Goal: Task Accomplishment & Management: Complete application form

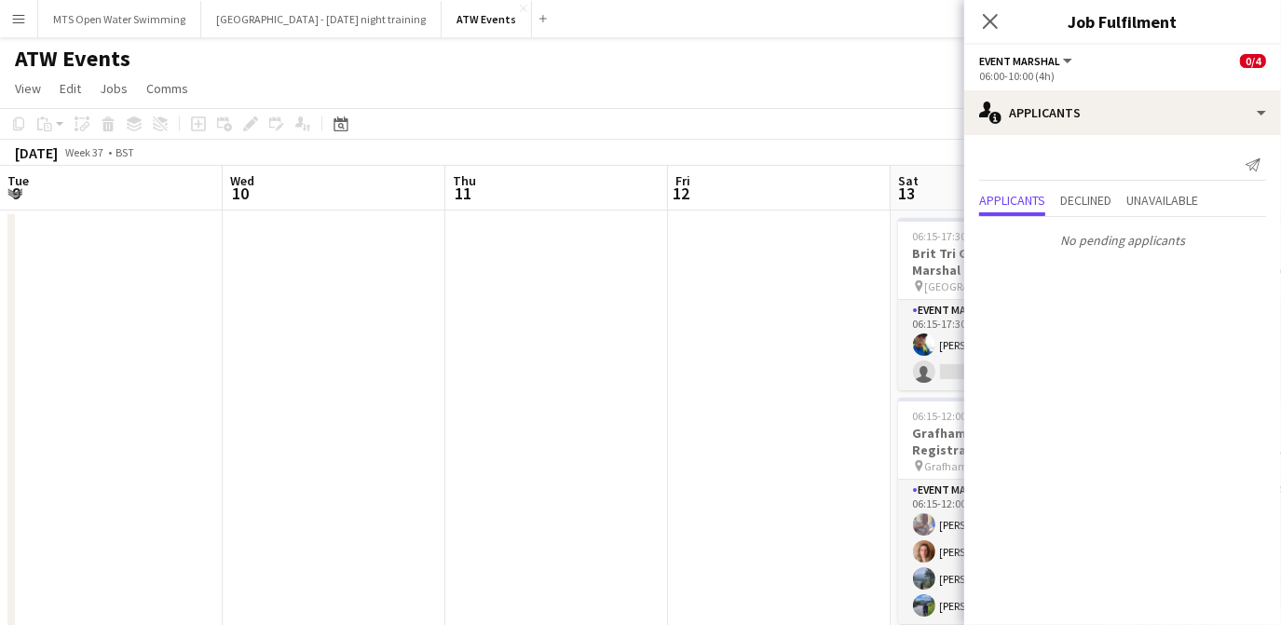
scroll to position [0, 567]
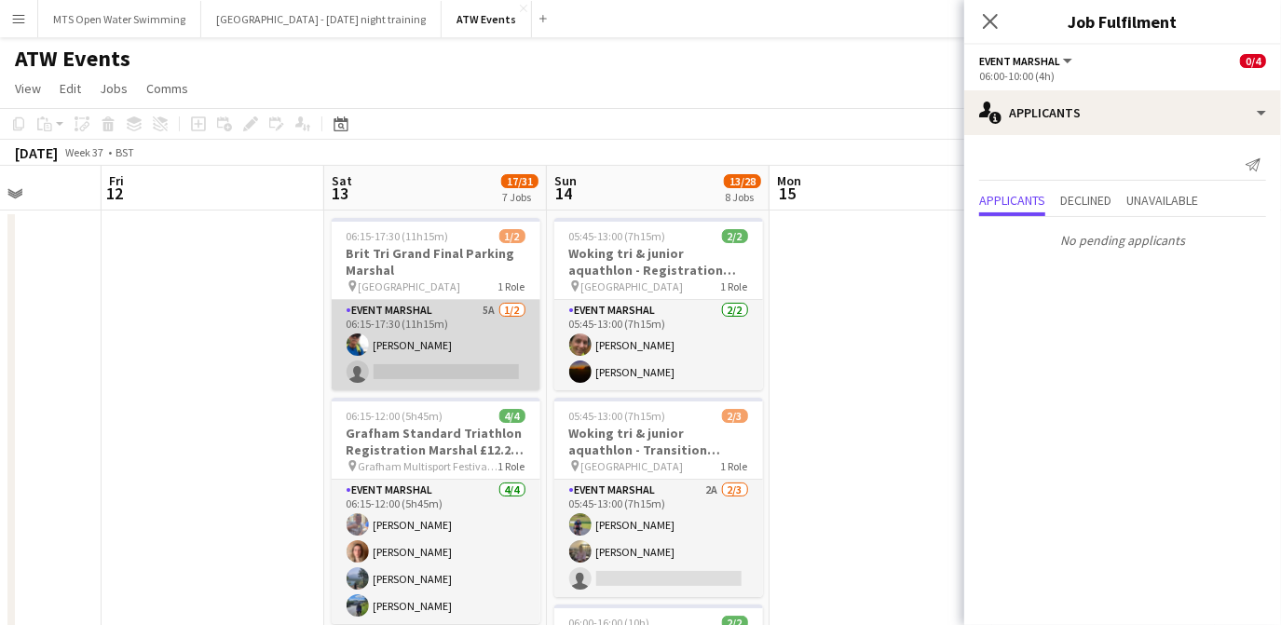
click at [492, 306] on app-card-role "Event Marshal 5A [DATE] 06:15-17:30 (11h15m) [PERSON_NAME] single-neutral-actio…" at bounding box center [436, 345] width 209 height 90
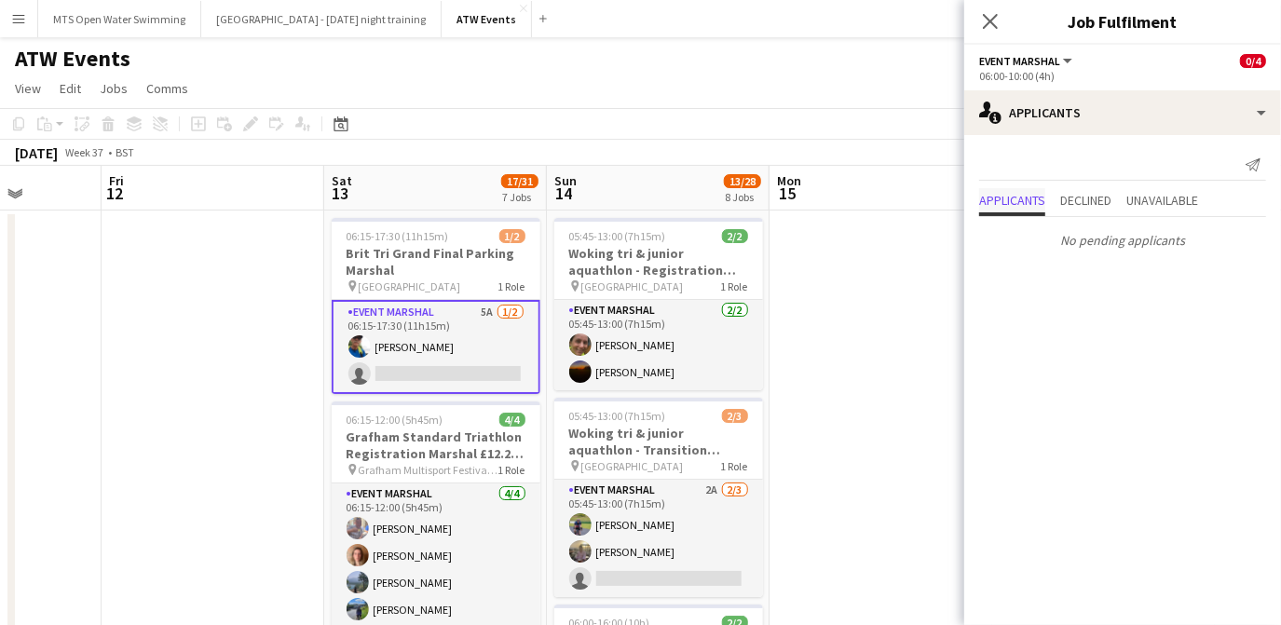
click at [1007, 200] on span "Applicants" at bounding box center [1012, 200] width 66 height 13
click at [384, 312] on app-card-role "Event Marshal 5A [DATE] 06:15-17:30 (11h15m) [PERSON_NAME] single-neutral-actio…" at bounding box center [436, 347] width 209 height 94
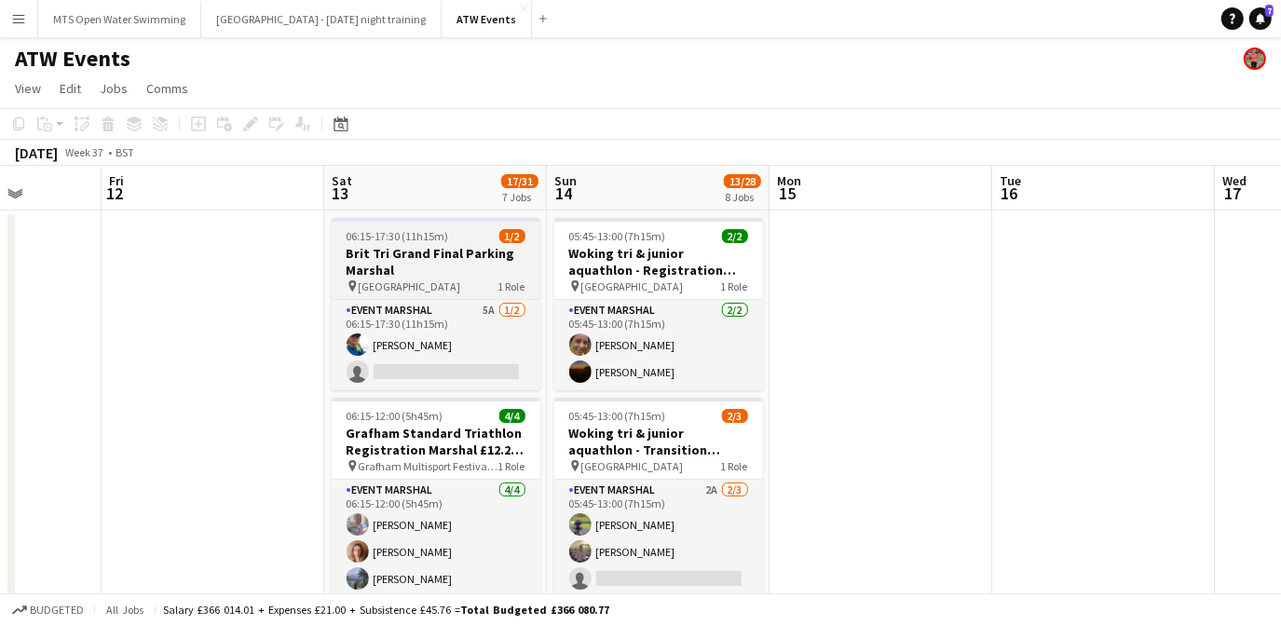
click at [428, 274] on h3 "Brit Tri Grand Final Parking Marshal" at bounding box center [436, 262] width 209 height 34
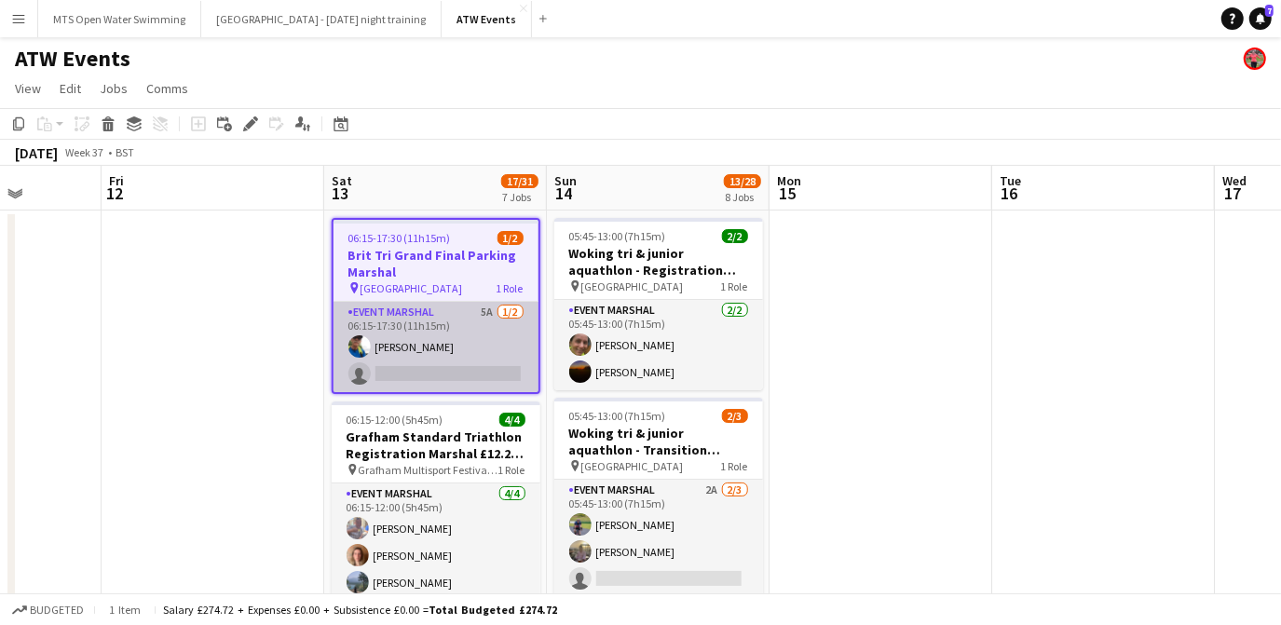
click at [494, 307] on app-card-role "Event Marshal 5A [DATE] 06:15-17:30 (11h15m) [PERSON_NAME] single-neutral-actio…" at bounding box center [436, 347] width 205 height 90
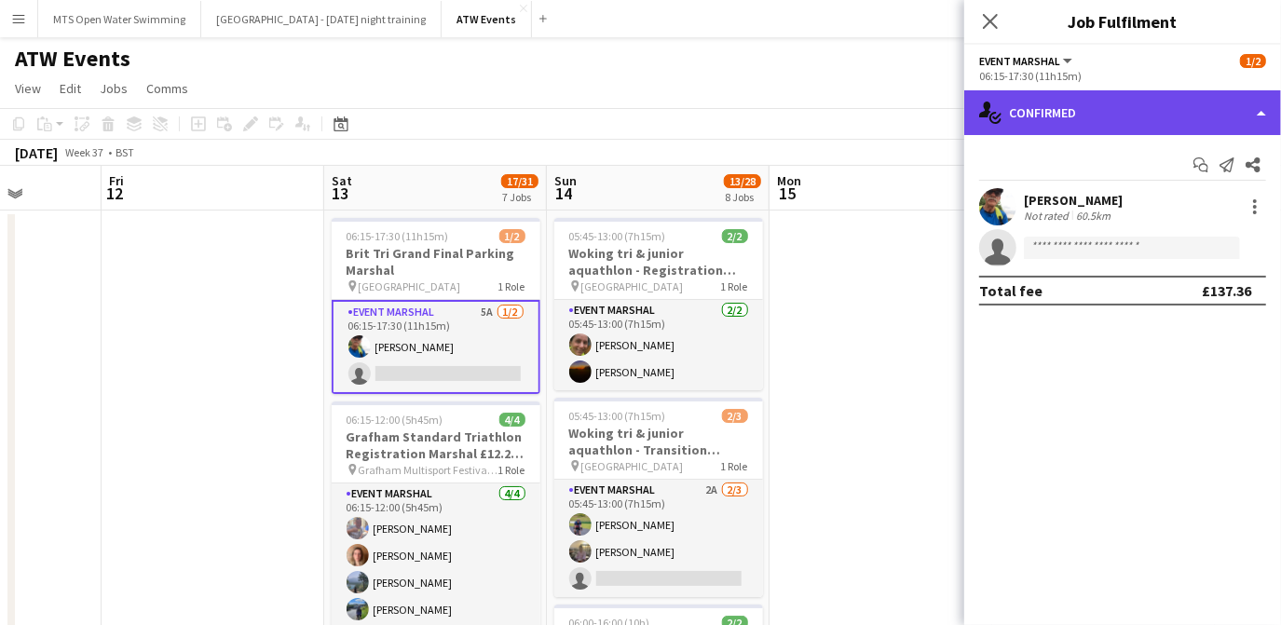
click at [1037, 120] on div "single-neutral-actions-check-2 Confirmed" at bounding box center [1123, 112] width 317 height 45
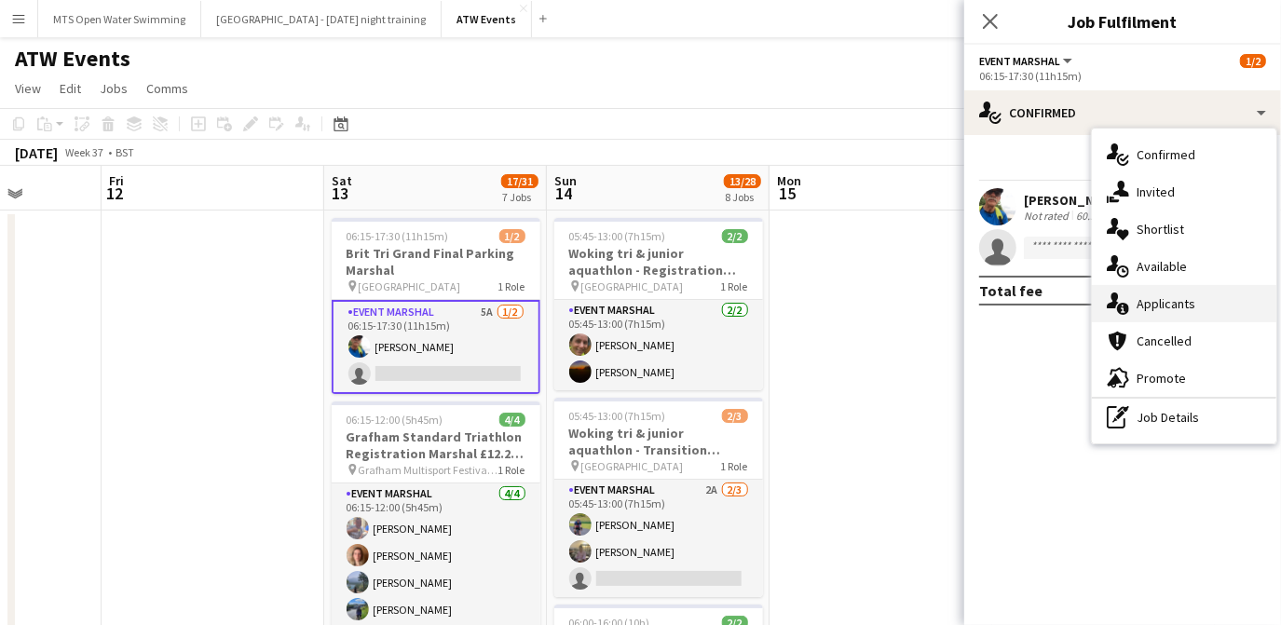
click at [1180, 292] on div "single-neutral-actions-information Applicants" at bounding box center [1184, 303] width 185 height 37
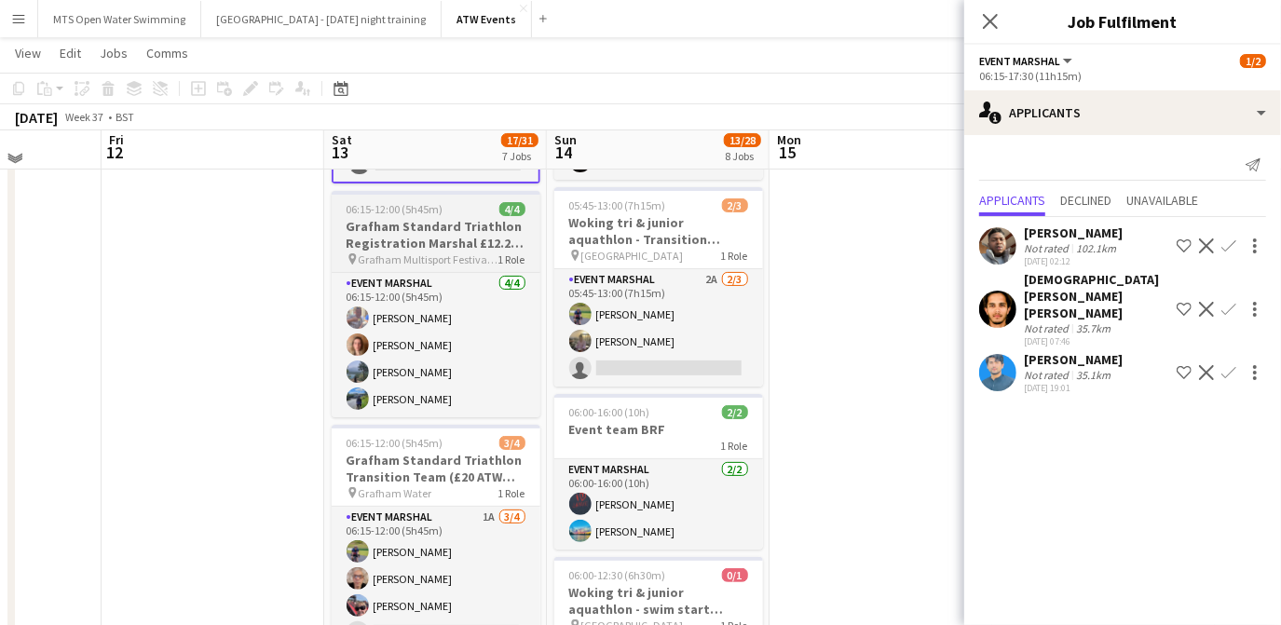
scroll to position [202, 0]
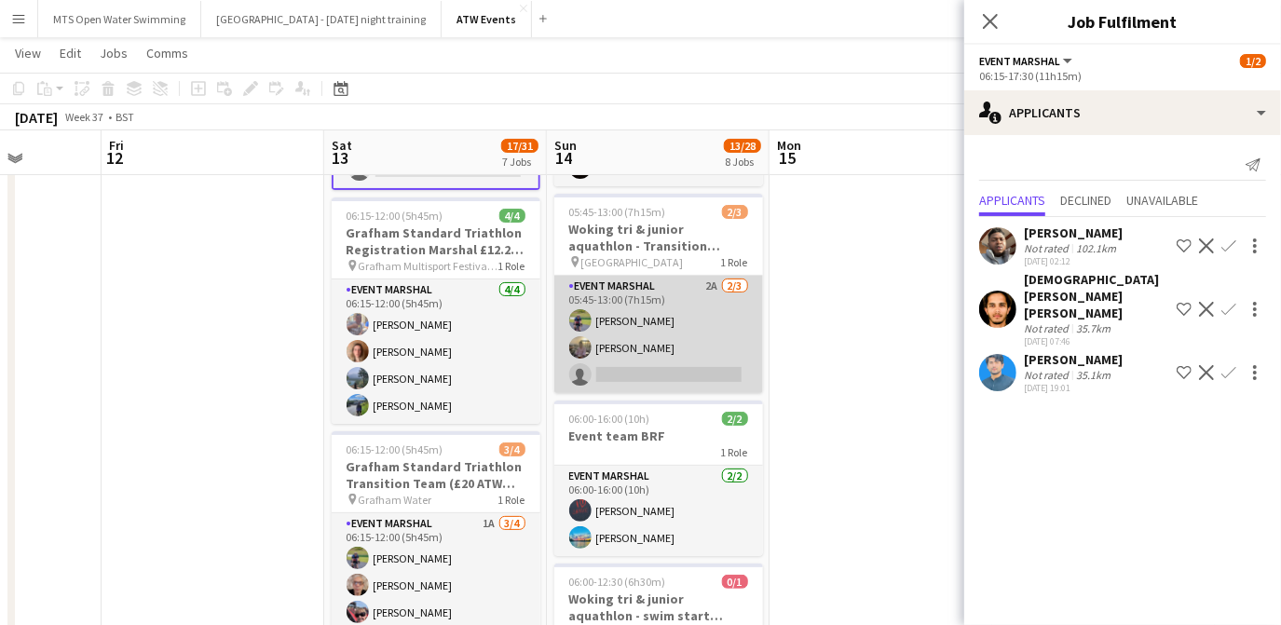
click at [710, 282] on app-card-role "Event Marshal 2A [DATE] 05:45-13:00 (7h15m) [PERSON_NAME] [PERSON_NAME] single-…" at bounding box center [659, 334] width 209 height 117
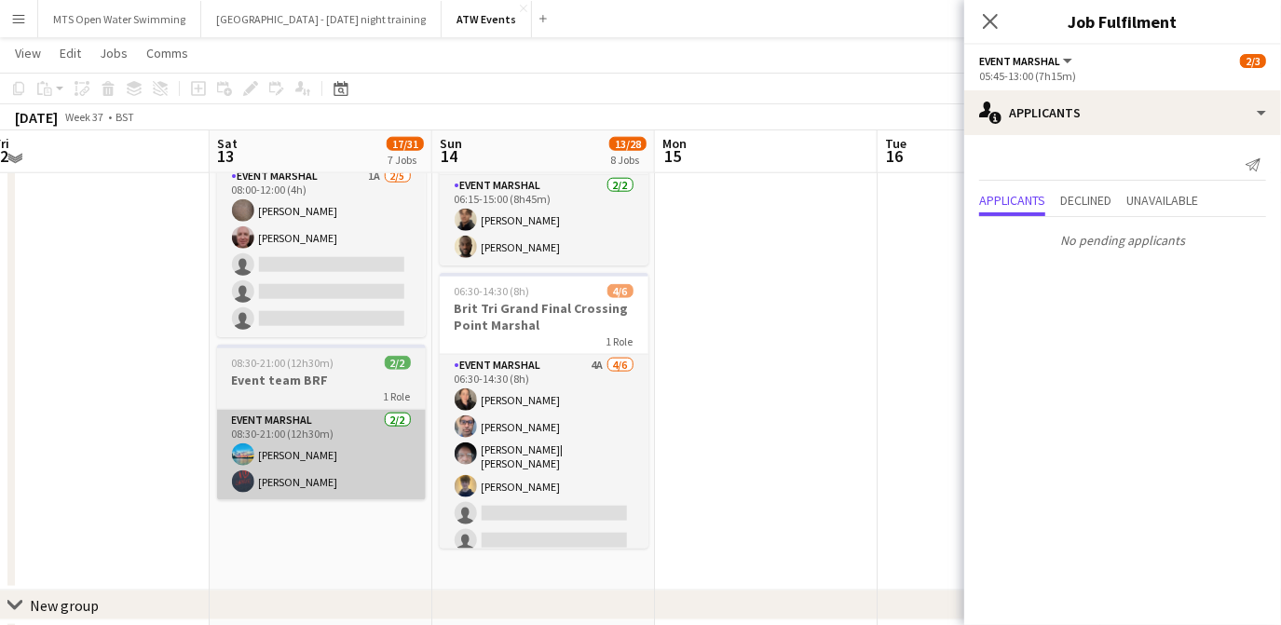
scroll to position [1344, 0]
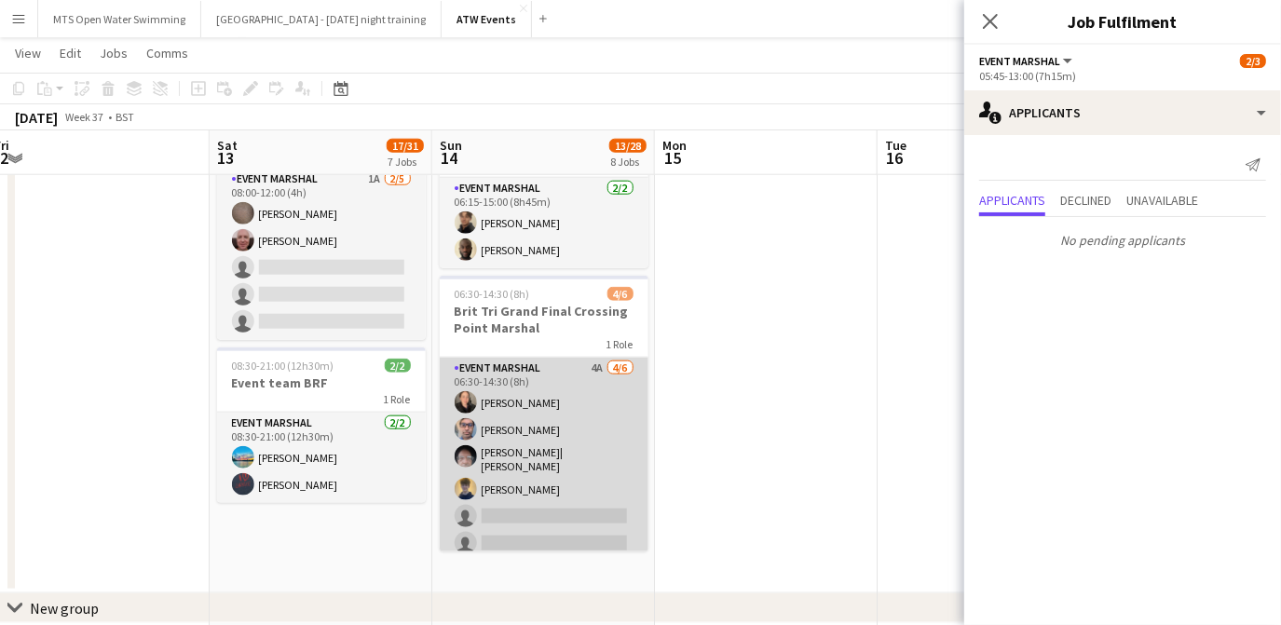
click at [586, 358] on app-card-role "Event Marshal 4A [DATE] 06:30-14:30 (8h) [PERSON_NAME] [PERSON_NAME] [PERSON_NA…" at bounding box center [544, 460] width 209 height 204
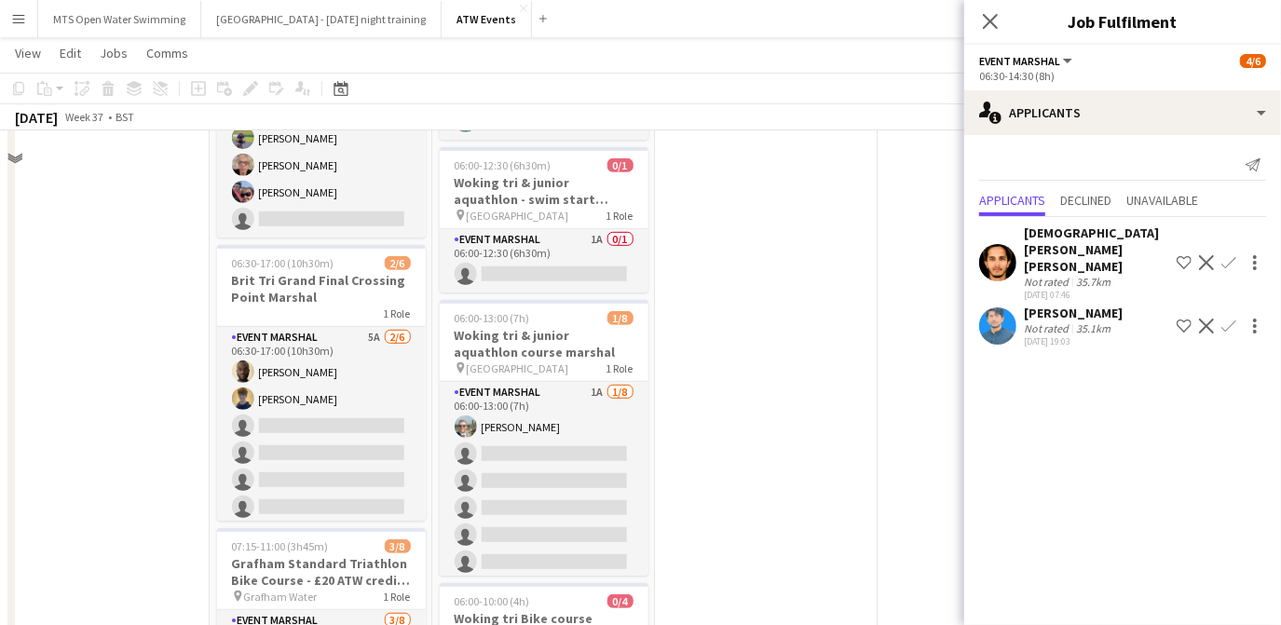
scroll to position [538, 0]
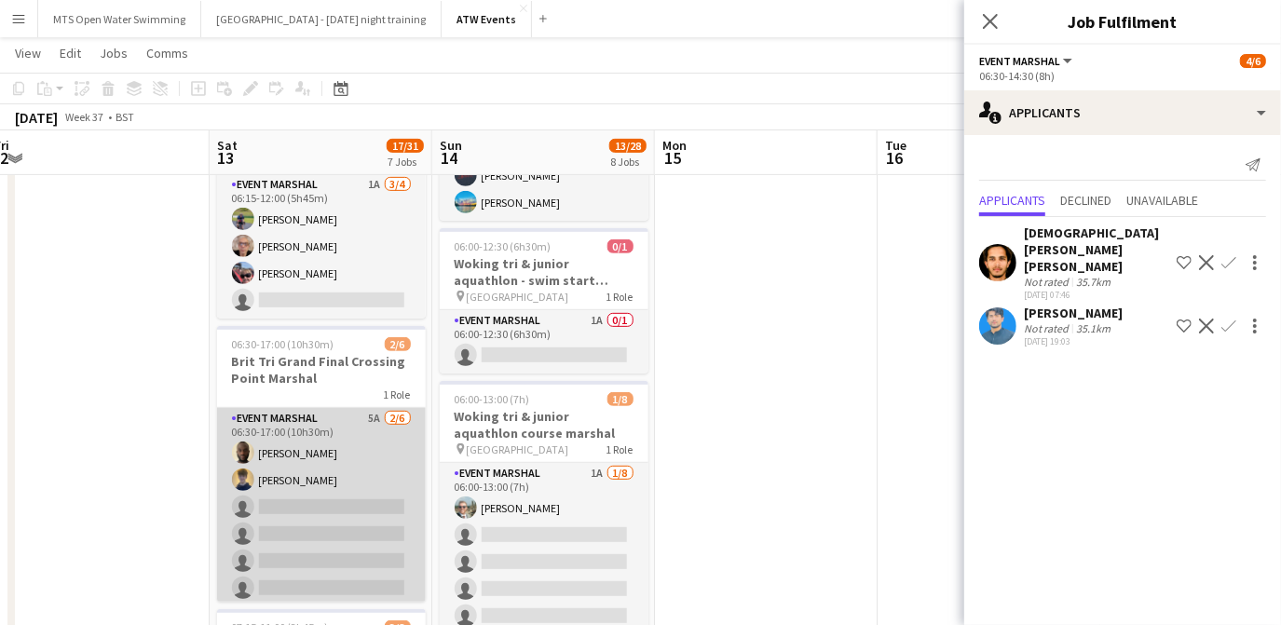
click at [358, 418] on app-card-role "Event Marshal 5A [DATE] 06:30-17:00 (10h30m) [PERSON_NAME] [PERSON_NAME] single…" at bounding box center [321, 507] width 209 height 199
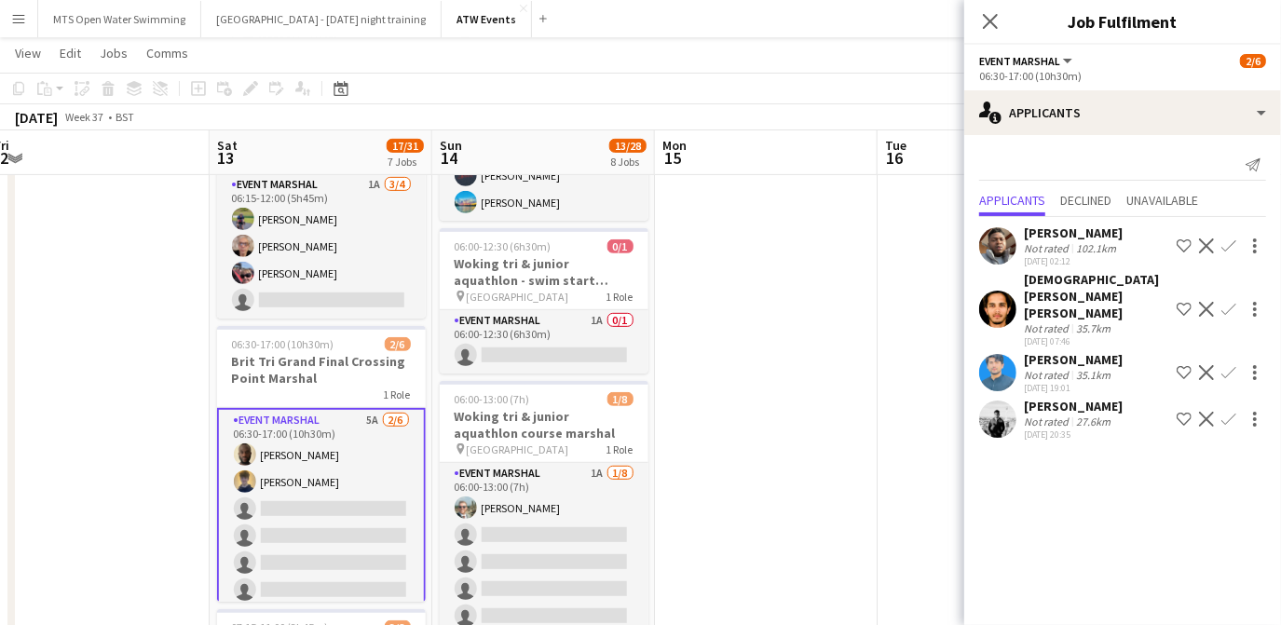
click at [1051, 398] on div "[PERSON_NAME]" at bounding box center [1073, 406] width 99 height 17
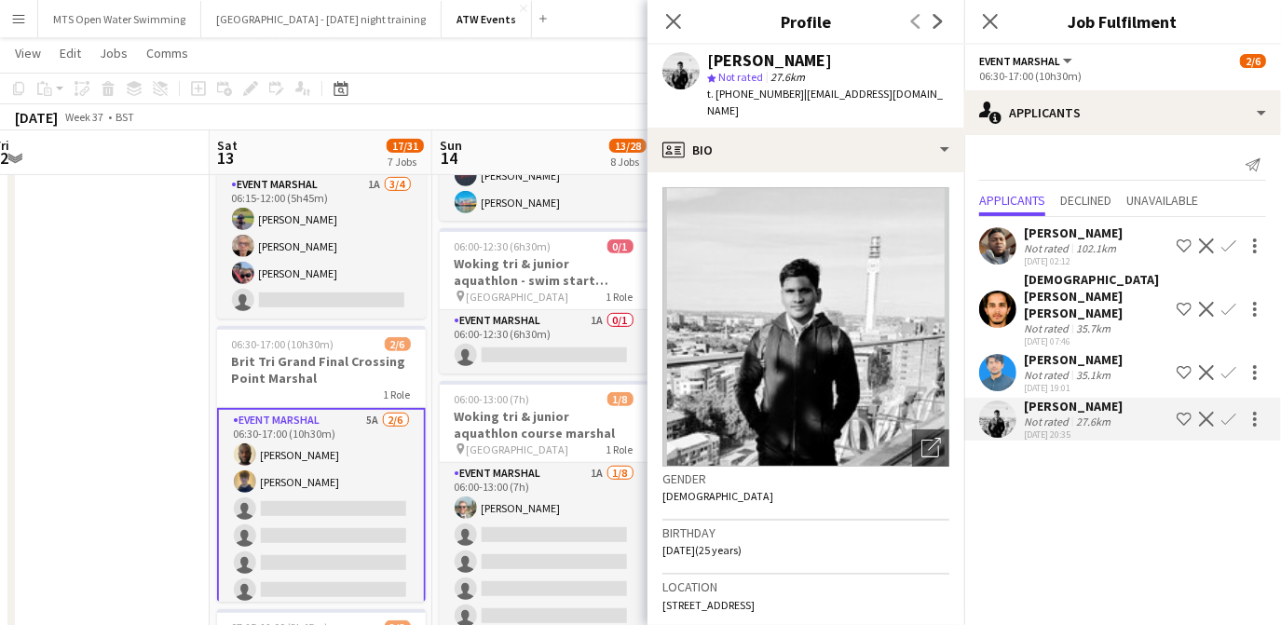
click at [482, 57] on app-page-menu "View Day view expanded Day view collapsed Month view Date picker Jump to [DATE]…" at bounding box center [640, 54] width 1281 height 35
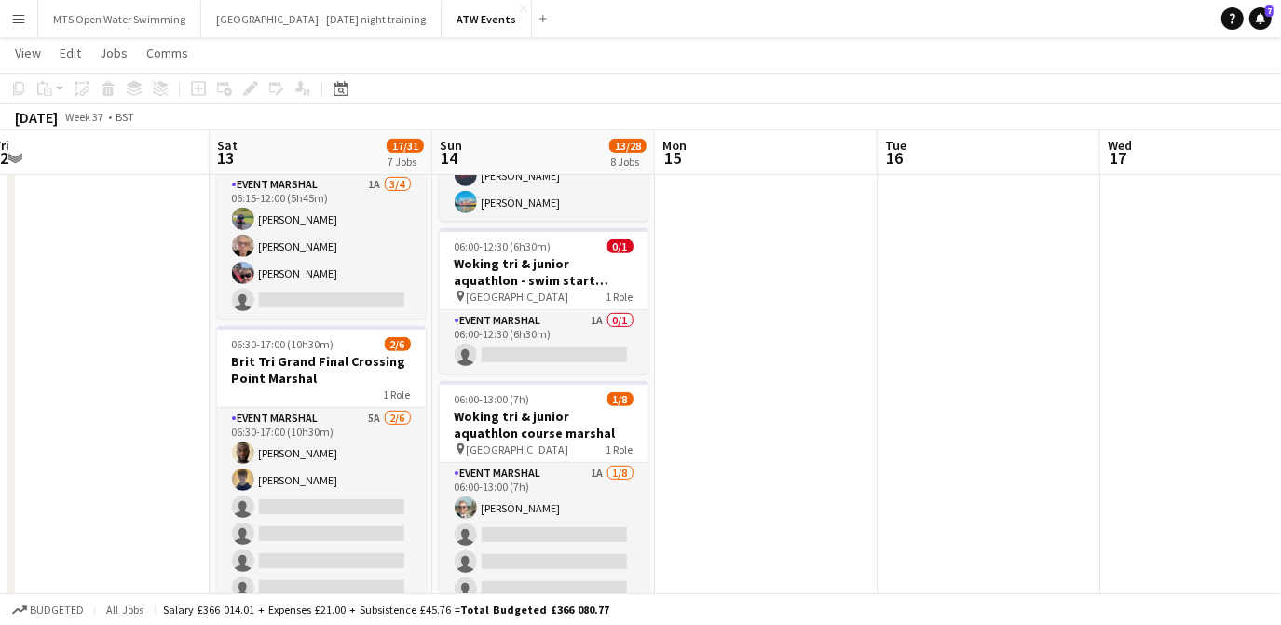
click at [24, 23] on app-icon "Menu" at bounding box center [18, 18] width 15 height 15
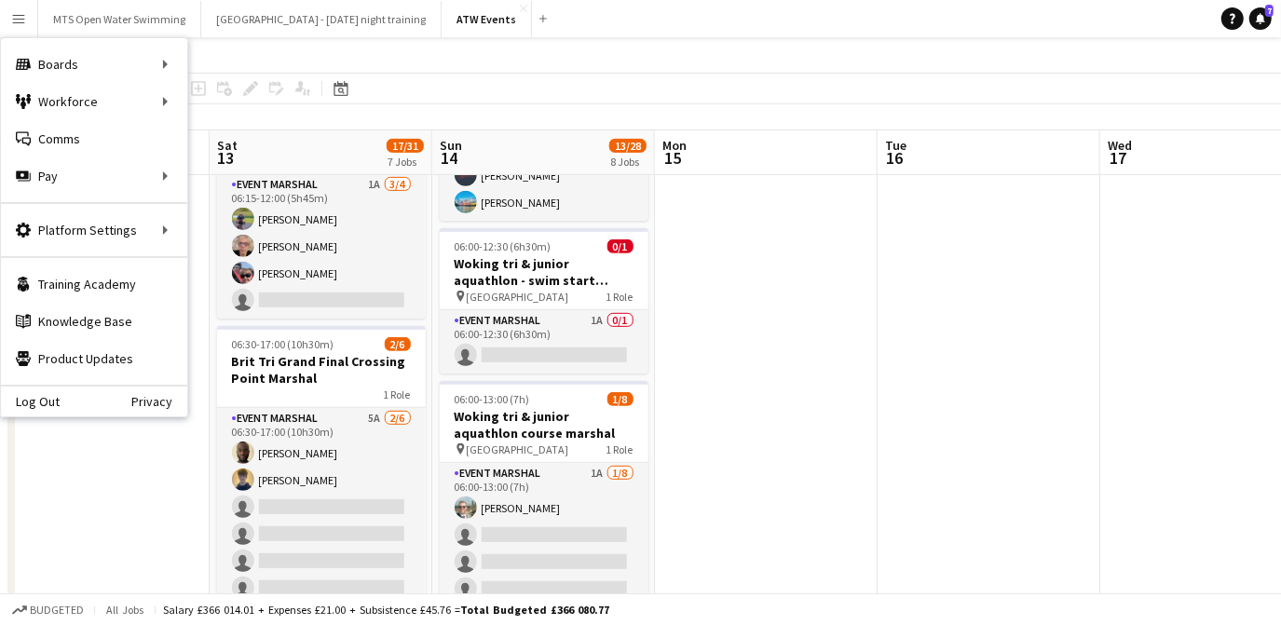
click at [198, 134] on app-board-header-date "Fri 12" at bounding box center [98, 152] width 223 height 45
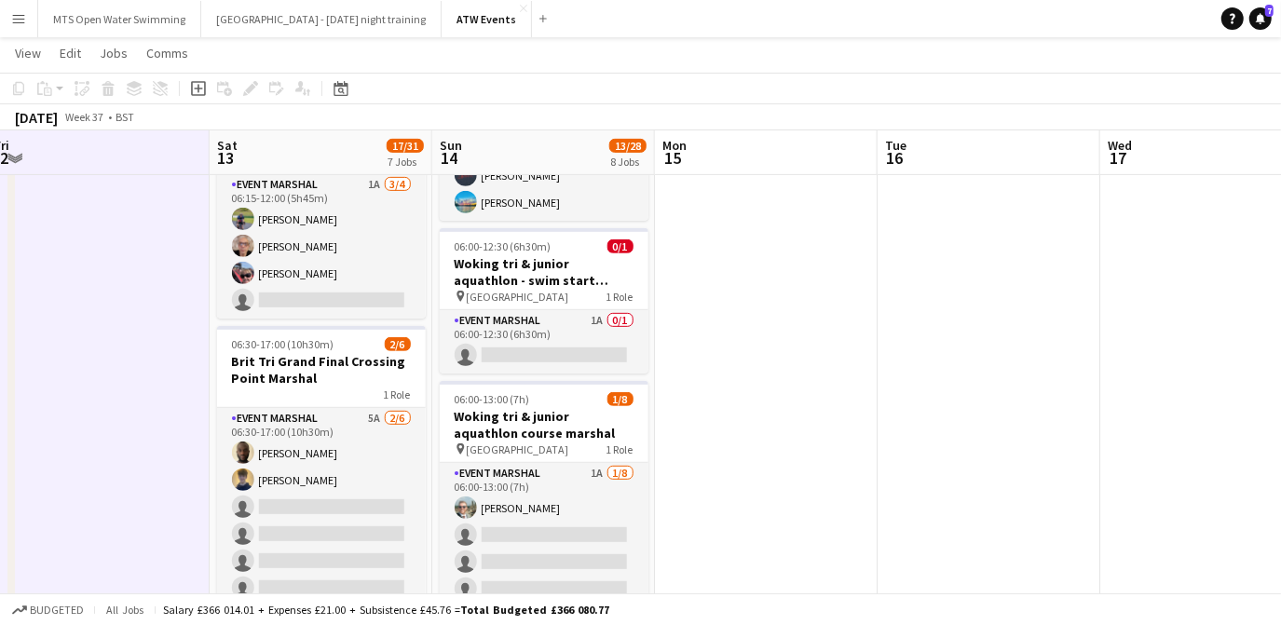
click at [20, 19] on app-icon "Menu" at bounding box center [18, 18] width 15 height 15
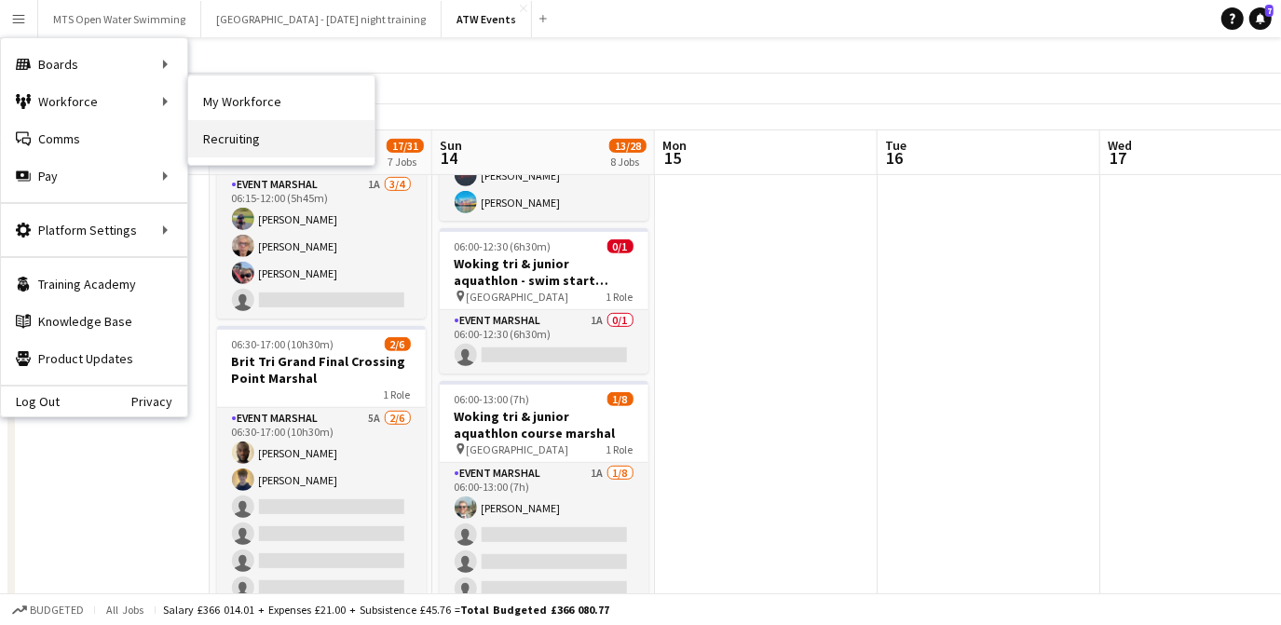
click at [216, 129] on link "Recruiting" at bounding box center [281, 138] width 186 height 37
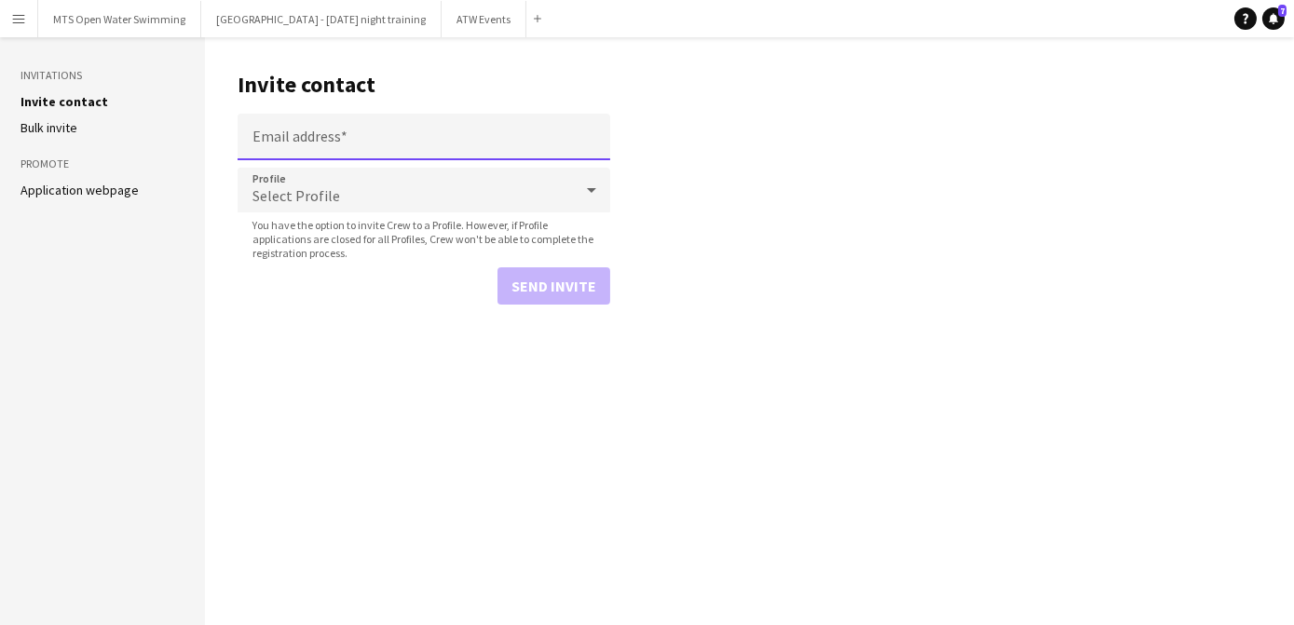
click at [339, 155] on input "Email address" at bounding box center [424, 137] width 373 height 47
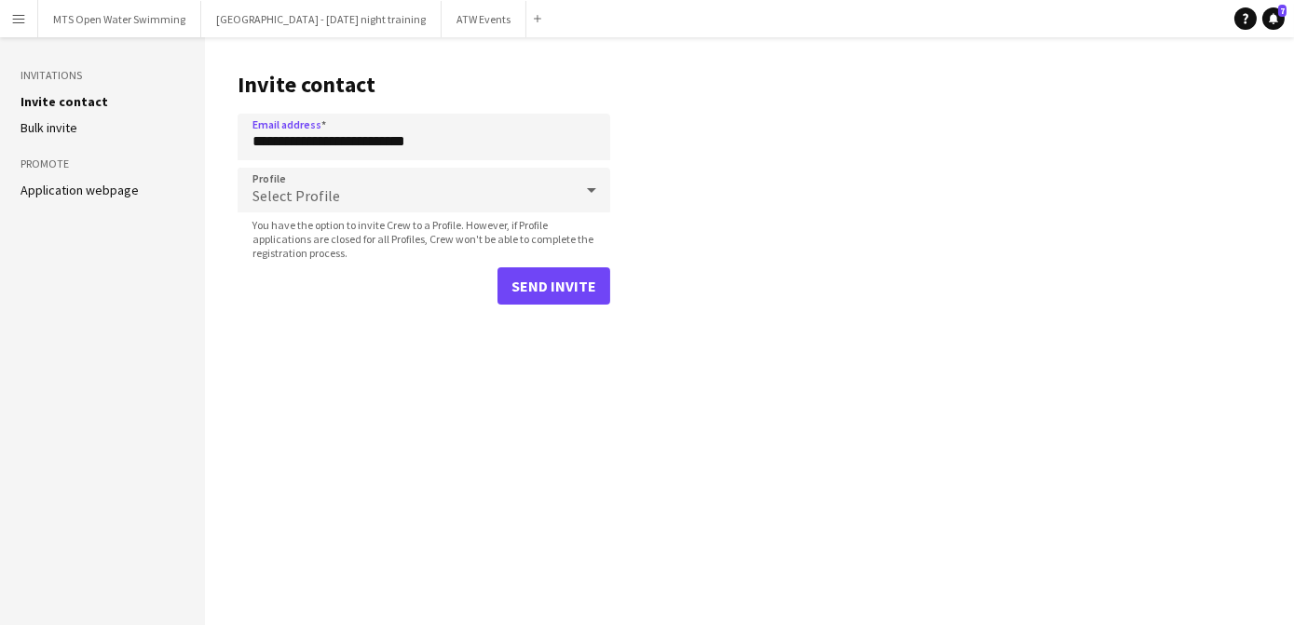
click at [342, 201] on div "Select Profile" at bounding box center [406, 190] width 336 height 45
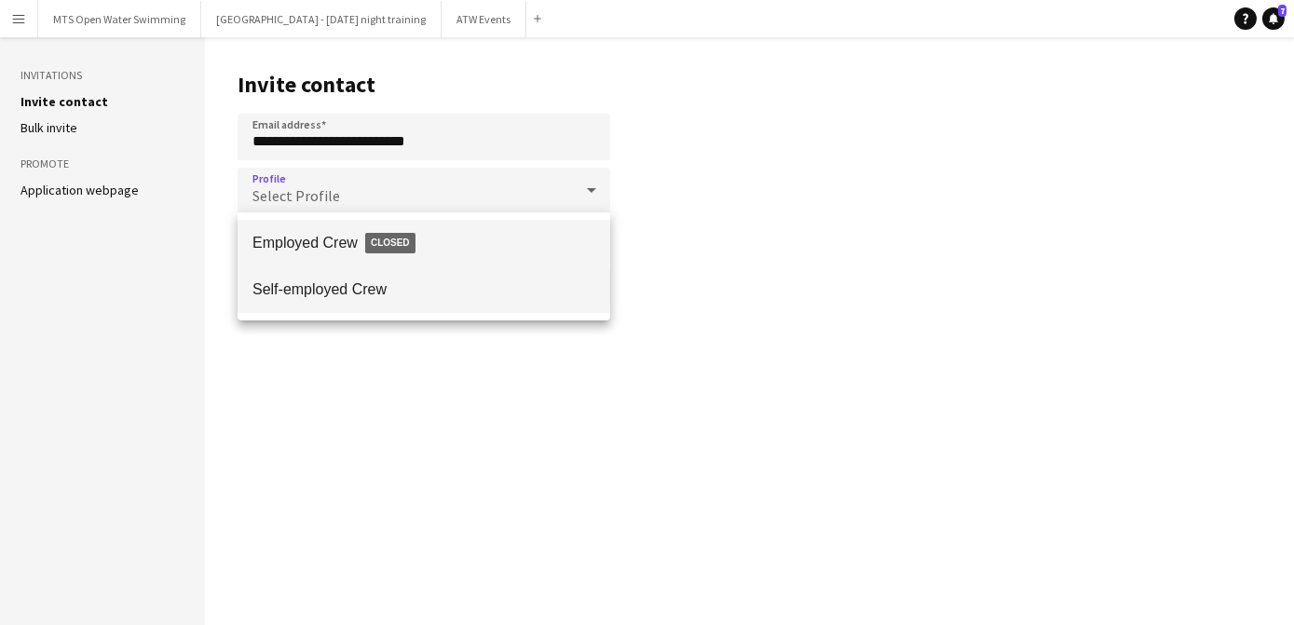
click at [310, 293] on span "Self-employed Crew" at bounding box center [424, 290] width 343 height 18
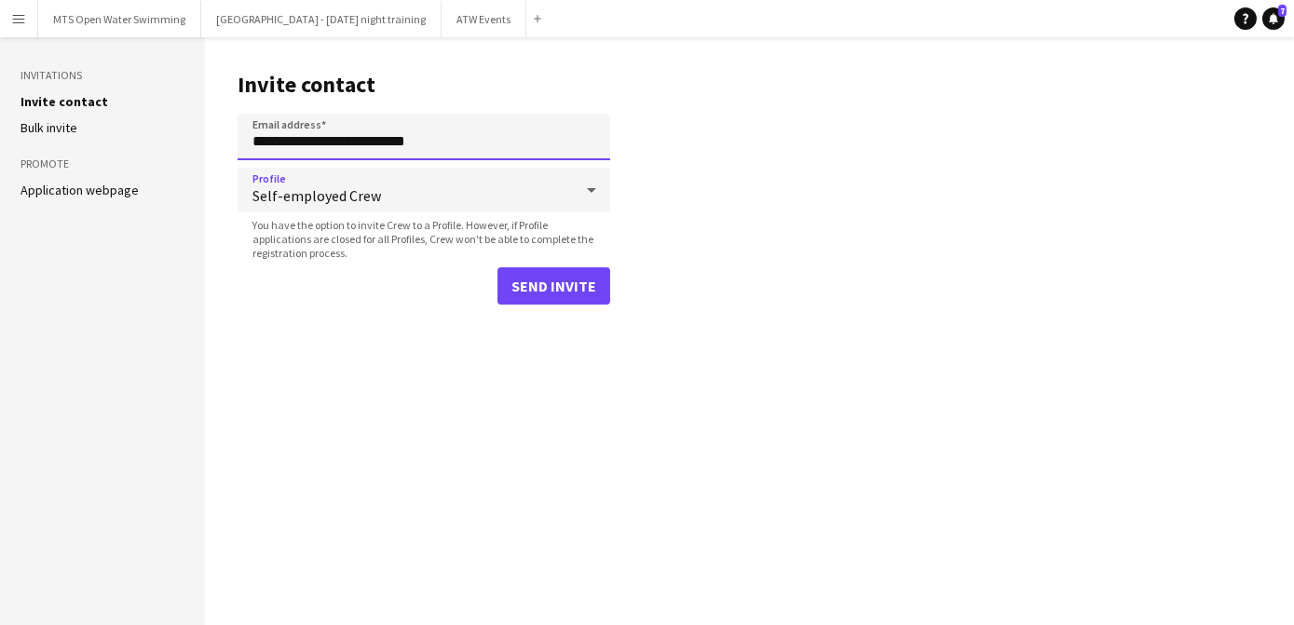
click at [462, 141] on input "**********" at bounding box center [424, 137] width 373 height 47
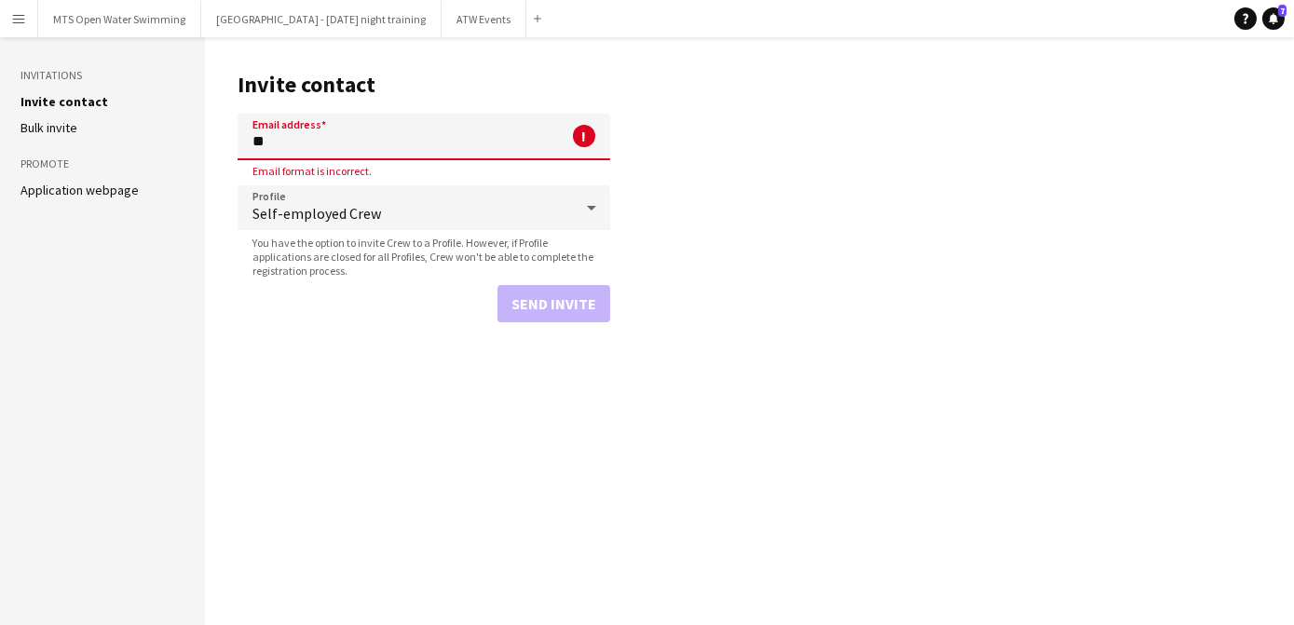
type input "*"
paste input "**********"
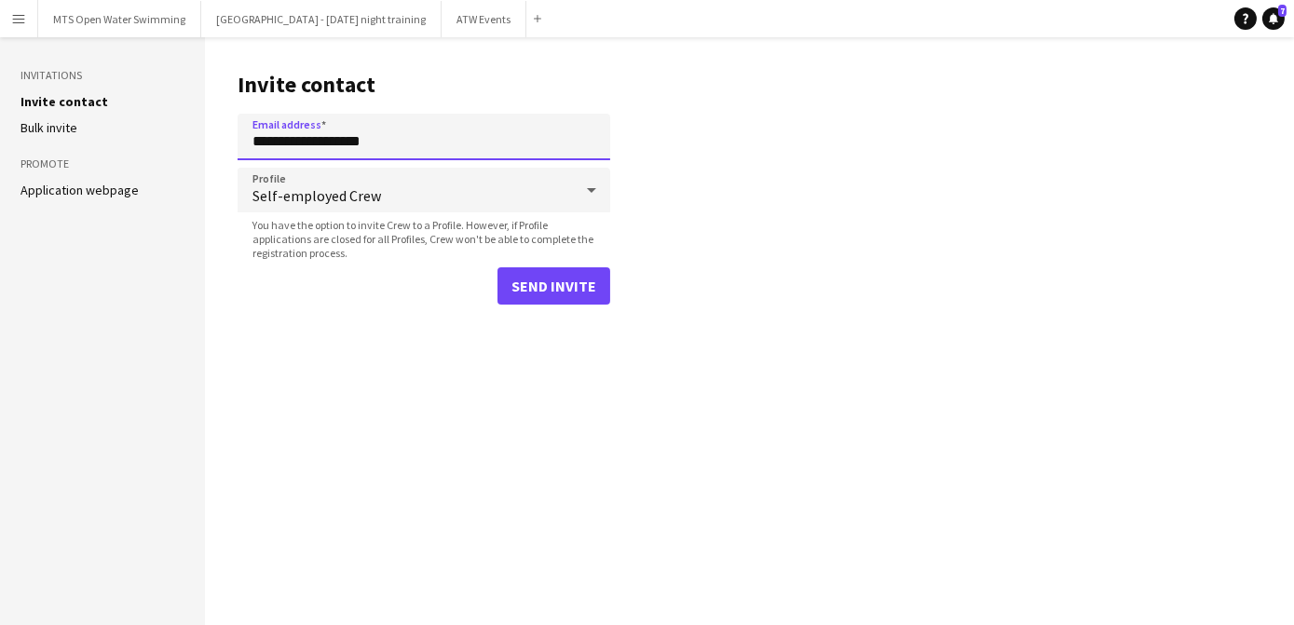
type input "**********"
click at [551, 289] on button "Send invite" at bounding box center [554, 285] width 113 height 37
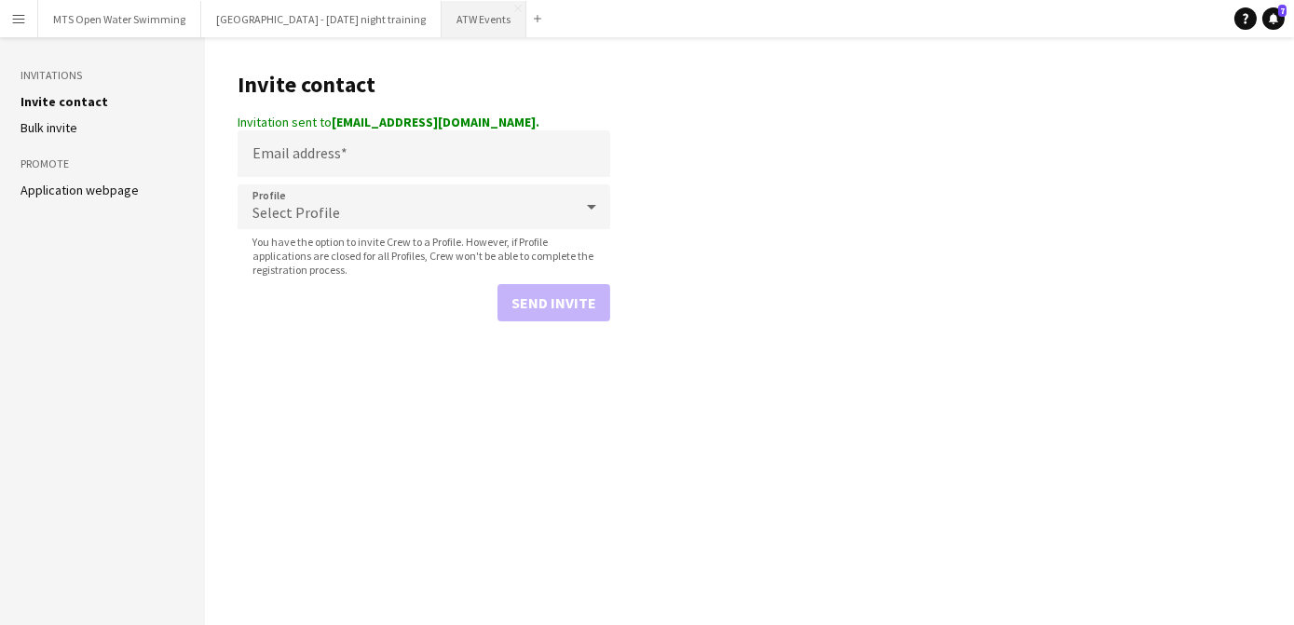
click at [442, 28] on button "ATW Events Close" at bounding box center [484, 19] width 85 height 36
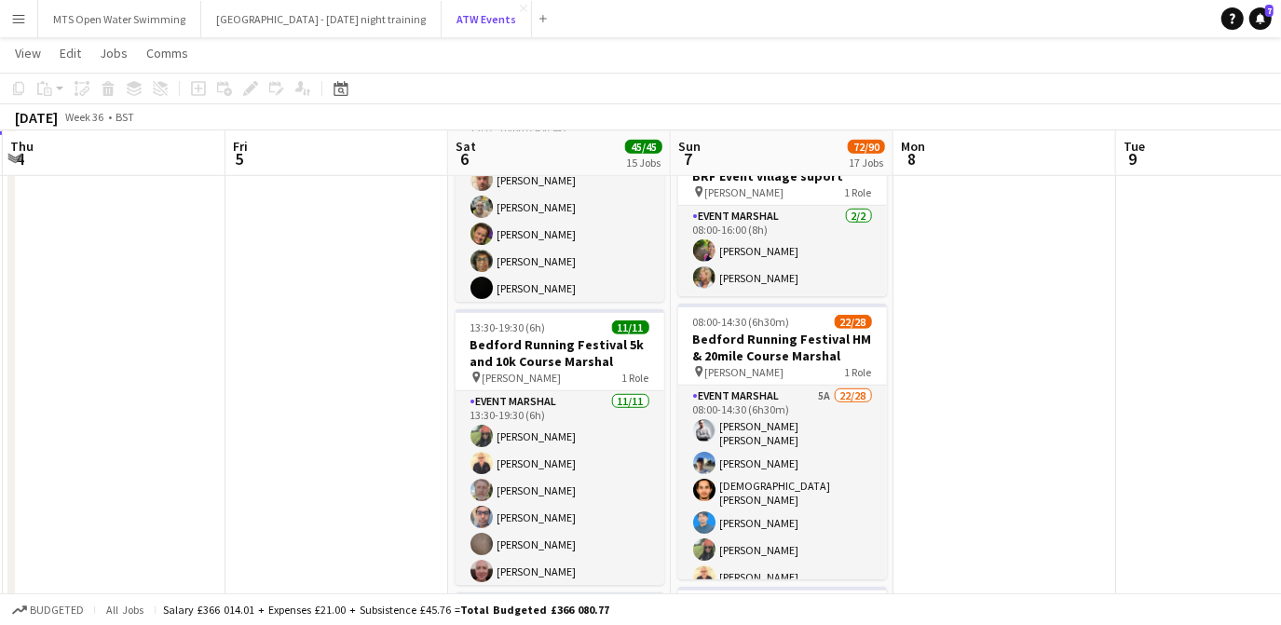
scroll to position [720, 0]
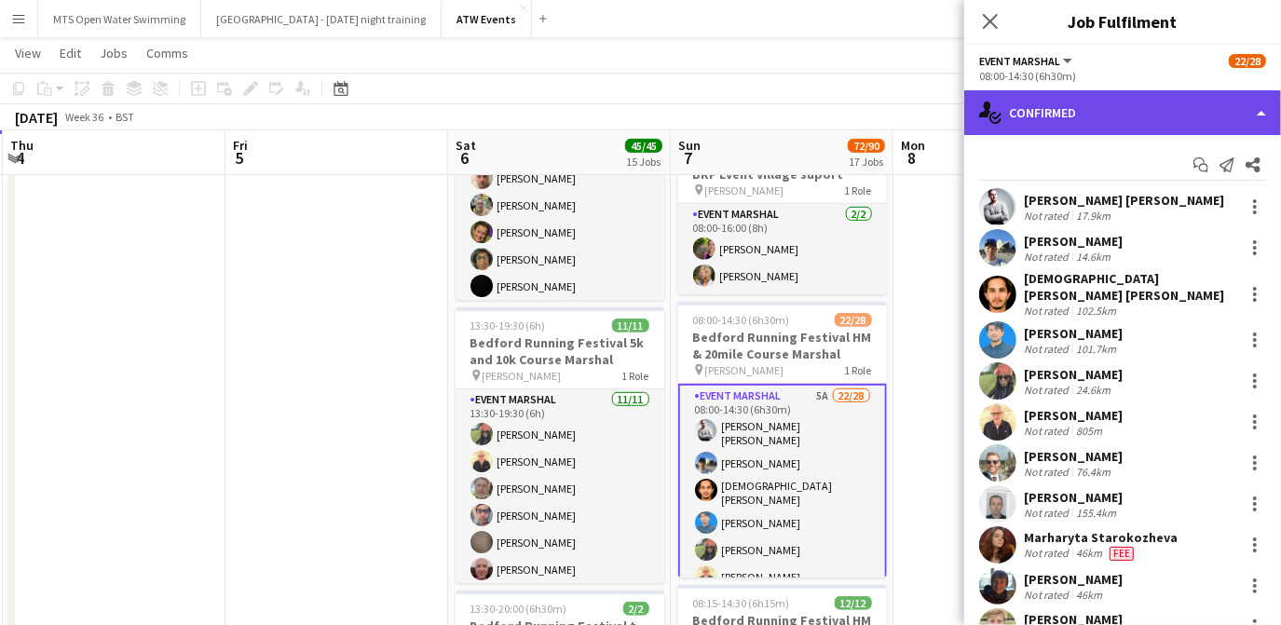
click at [1051, 129] on div "single-neutral-actions-check-2 Confirmed" at bounding box center [1123, 112] width 317 height 45
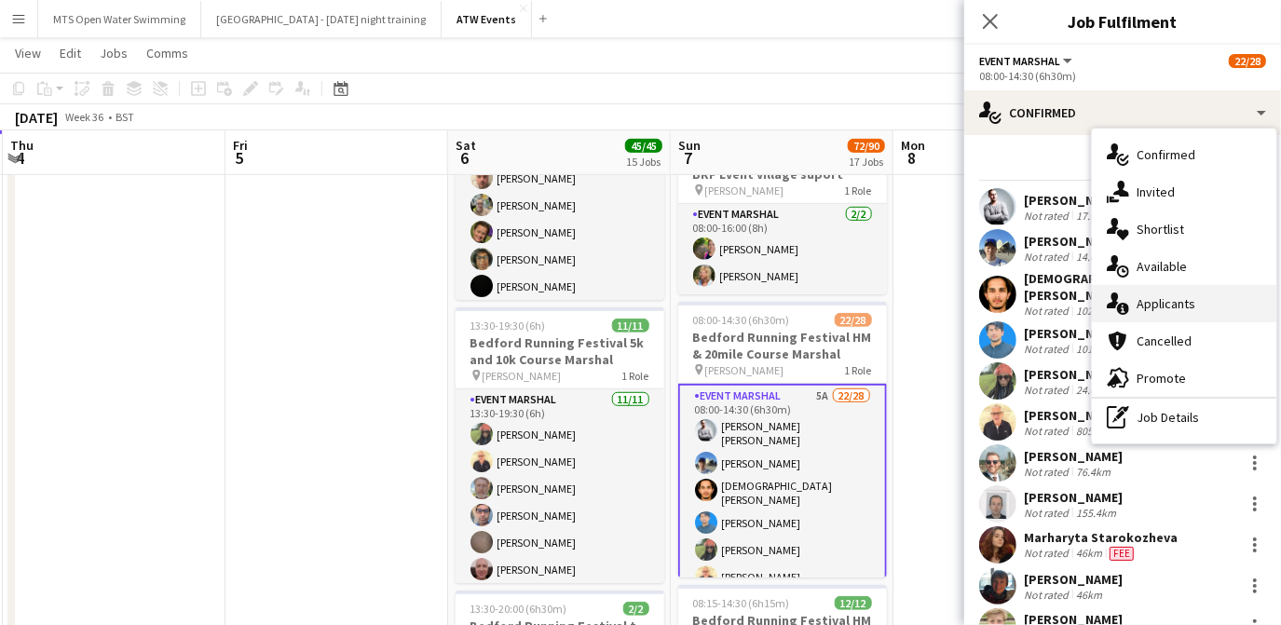
click at [1167, 301] on span "Applicants" at bounding box center [1166, 303] width 59 height 17
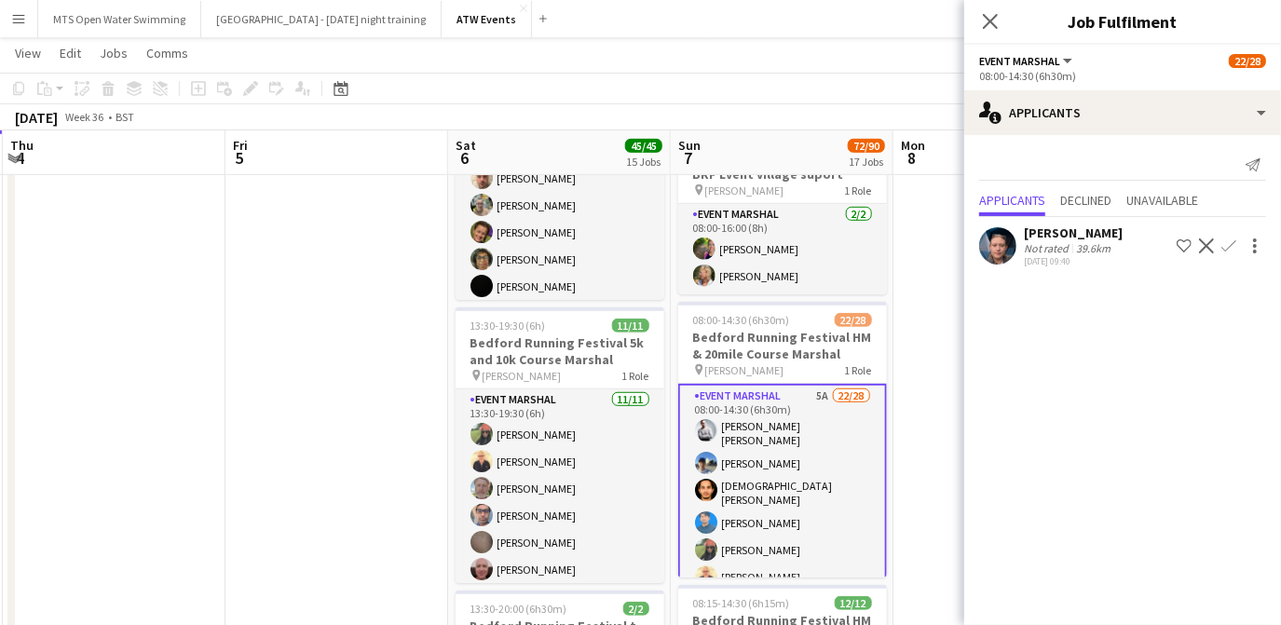
click at [1051, 240] on div "[PERSON_NAME]" at bounding box center [1073, 233] width 99 height 17
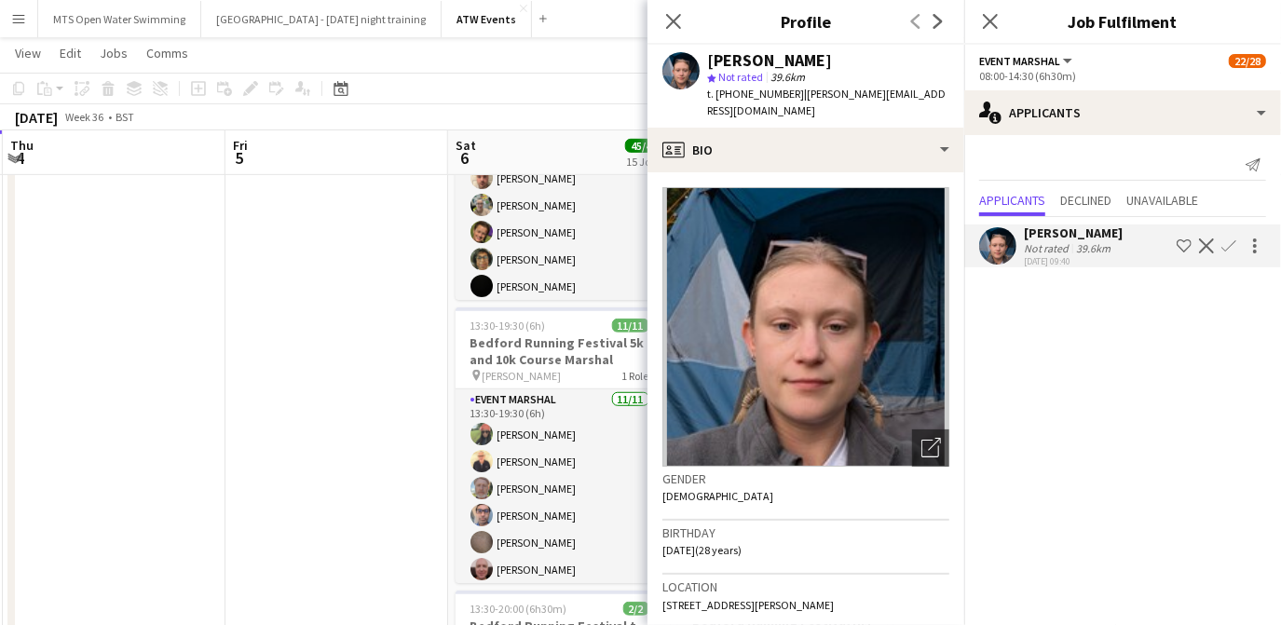
click at [1233, 246] on app-icon "Confirm" at bounding box center [1229, 246] width 15 height 15
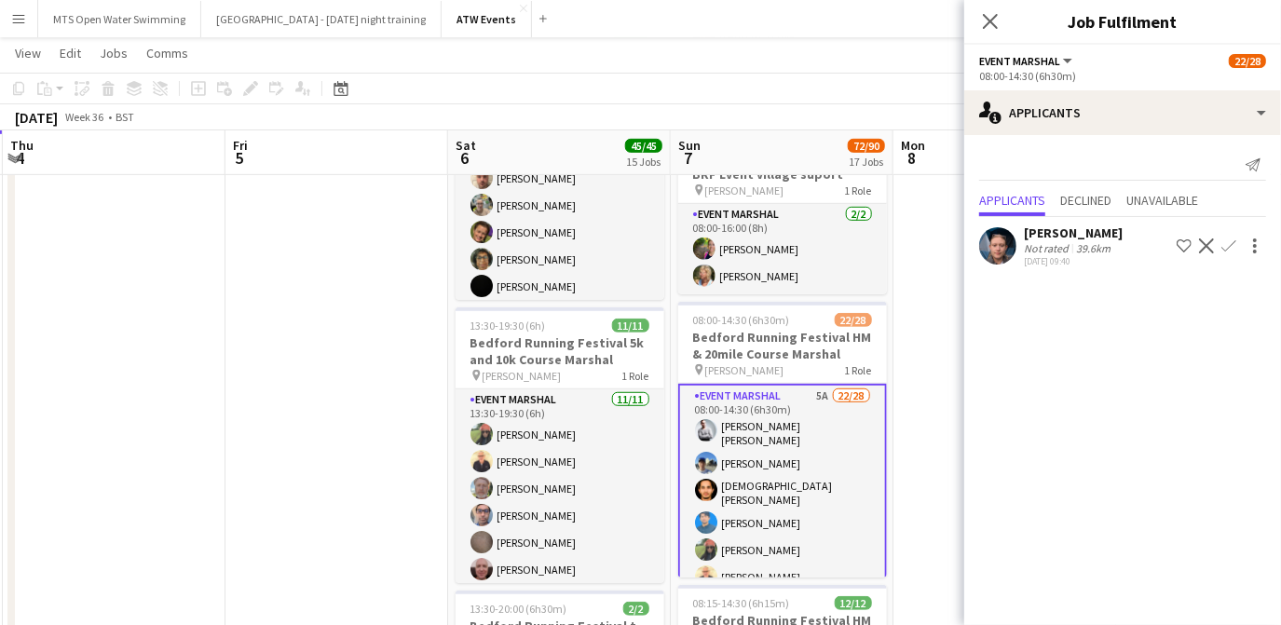
click at [1233, 246] on app-icon "Confirm" at bounding box center [1229, 246] width 15 height 15
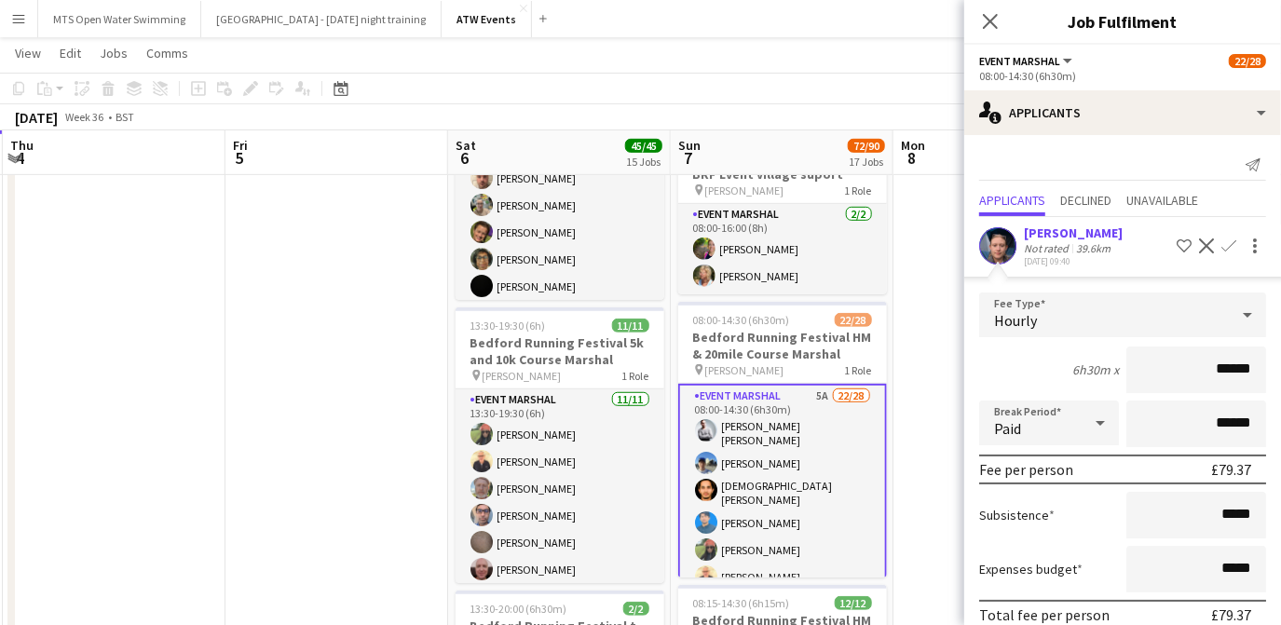
scroll to position [79, 0]
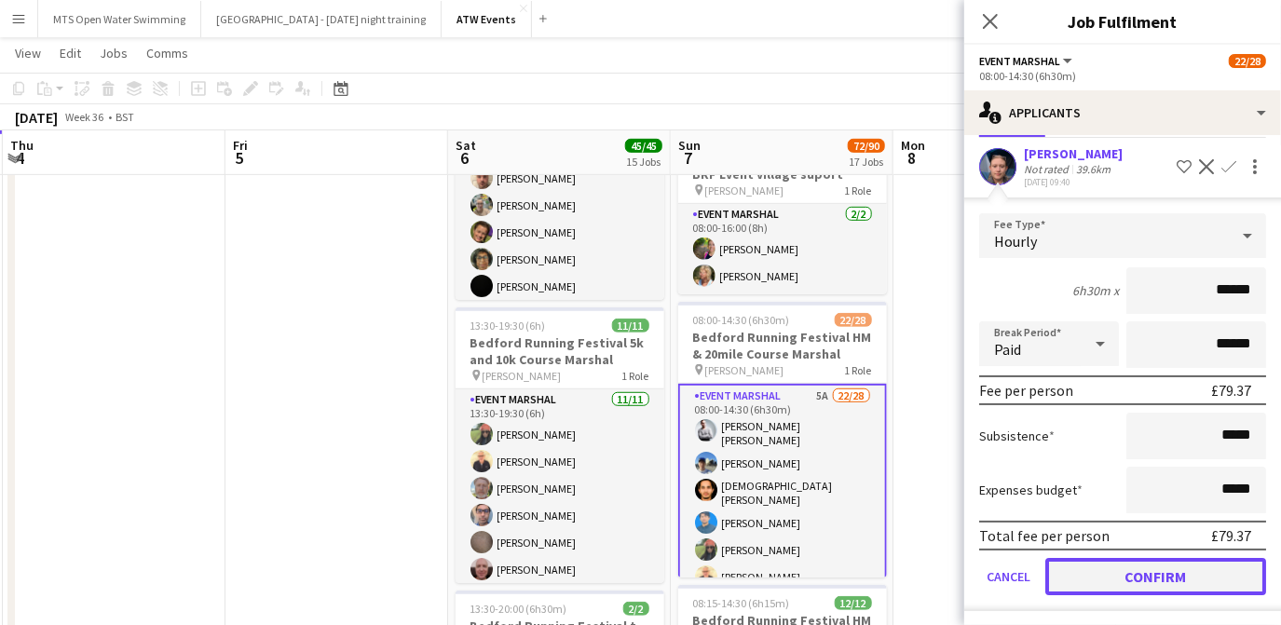
click at [1168, 563] on button "Confirm" at bounding box center [1156, 576] width 221 height 37
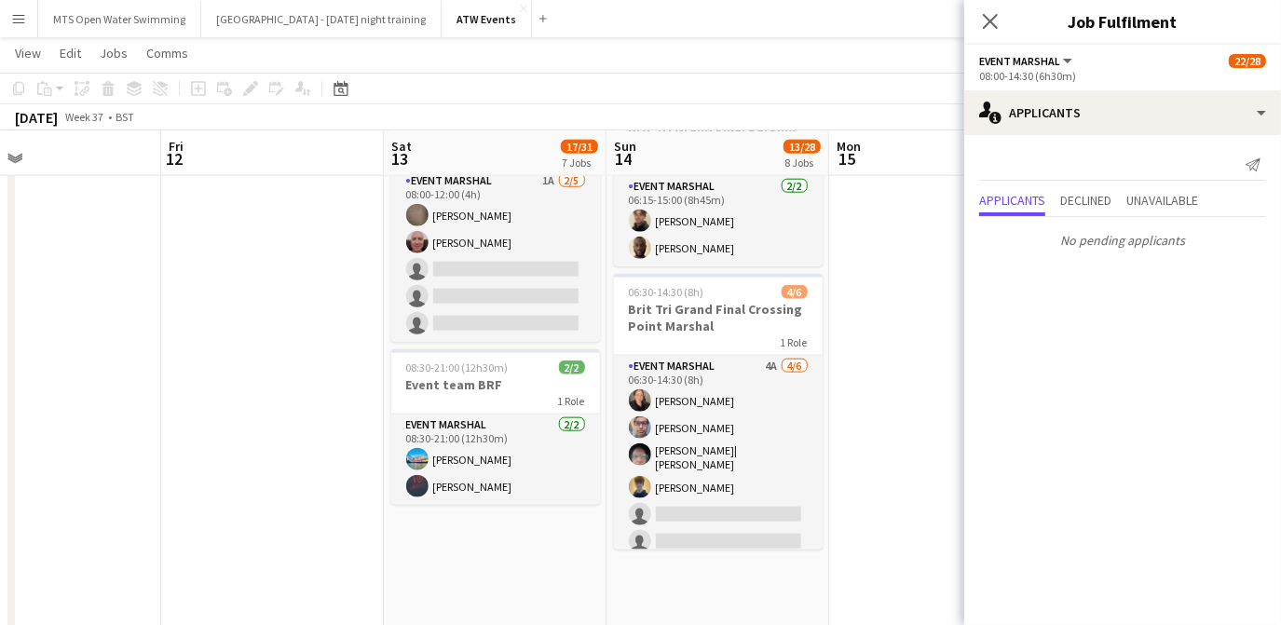
scroll to position [1351, 0]
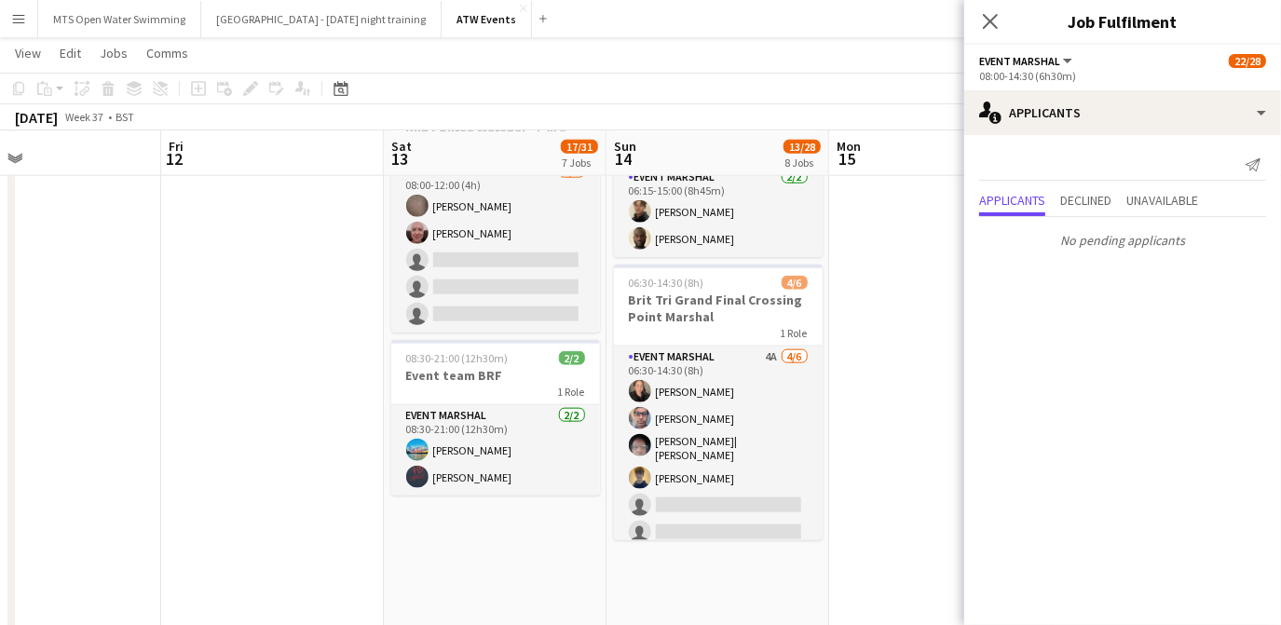
click at [24, 19] on app-icon "Menu" at bounding box center [18, 18] width 15 height 15
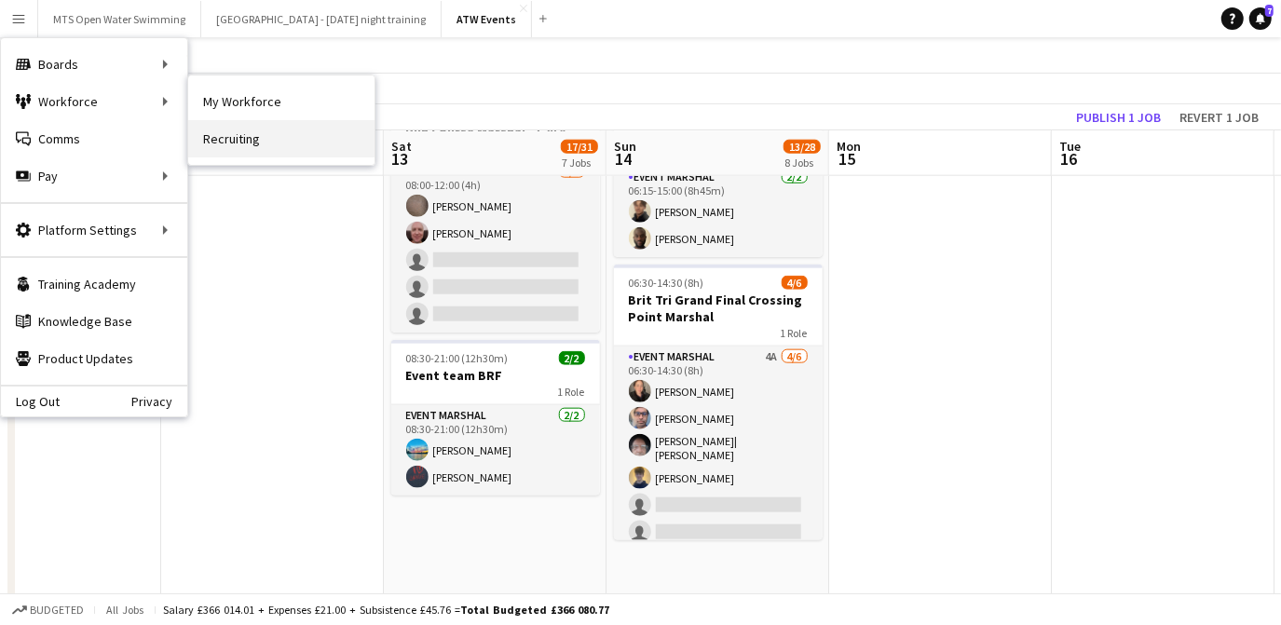
click at [211, 133] on link "Recruiting" at bounding box center [281, 138] width 186 height 37
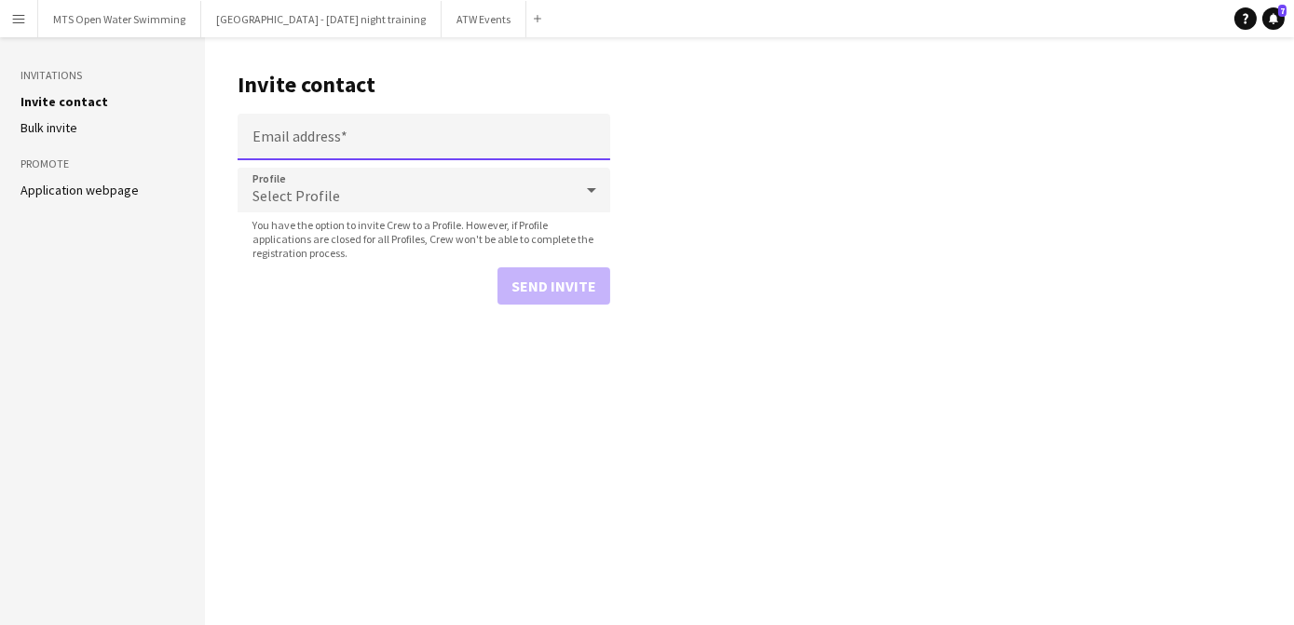
click at [286, 133] on input "Email address" at bounding box center [424, 137] width 373 height 47
paste input "**********"
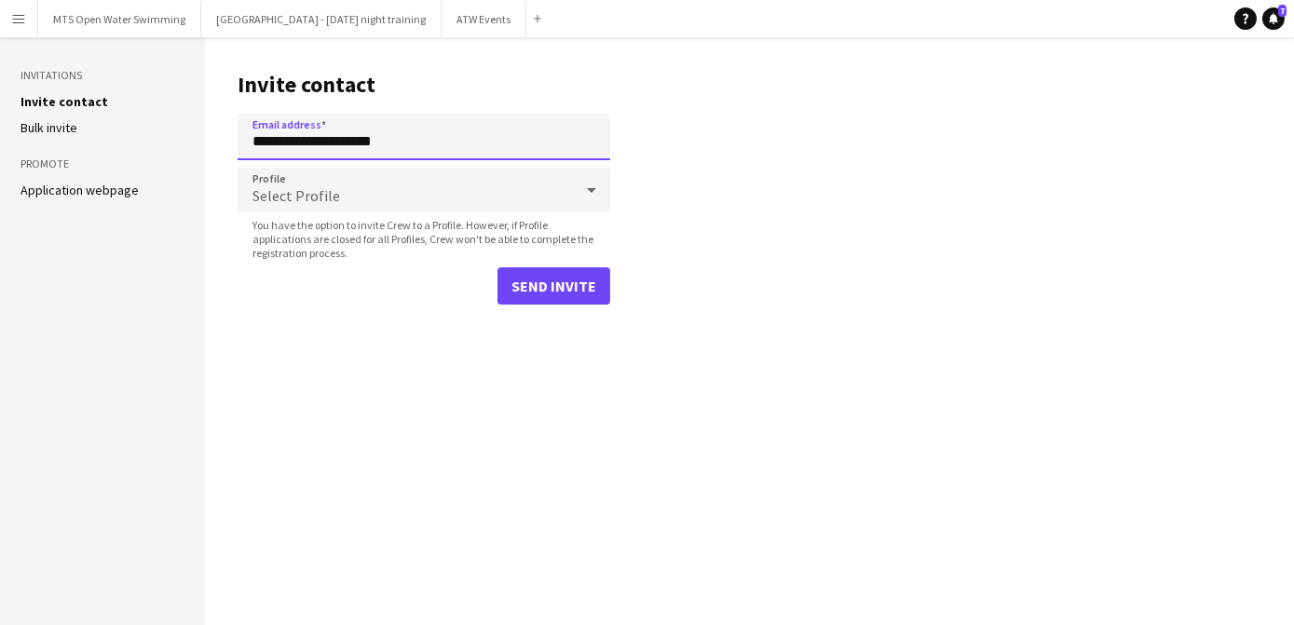
type input "**********"
click at [290, 183] on div "Select Profile" at bounding box center [406, 190] width 336 height 45
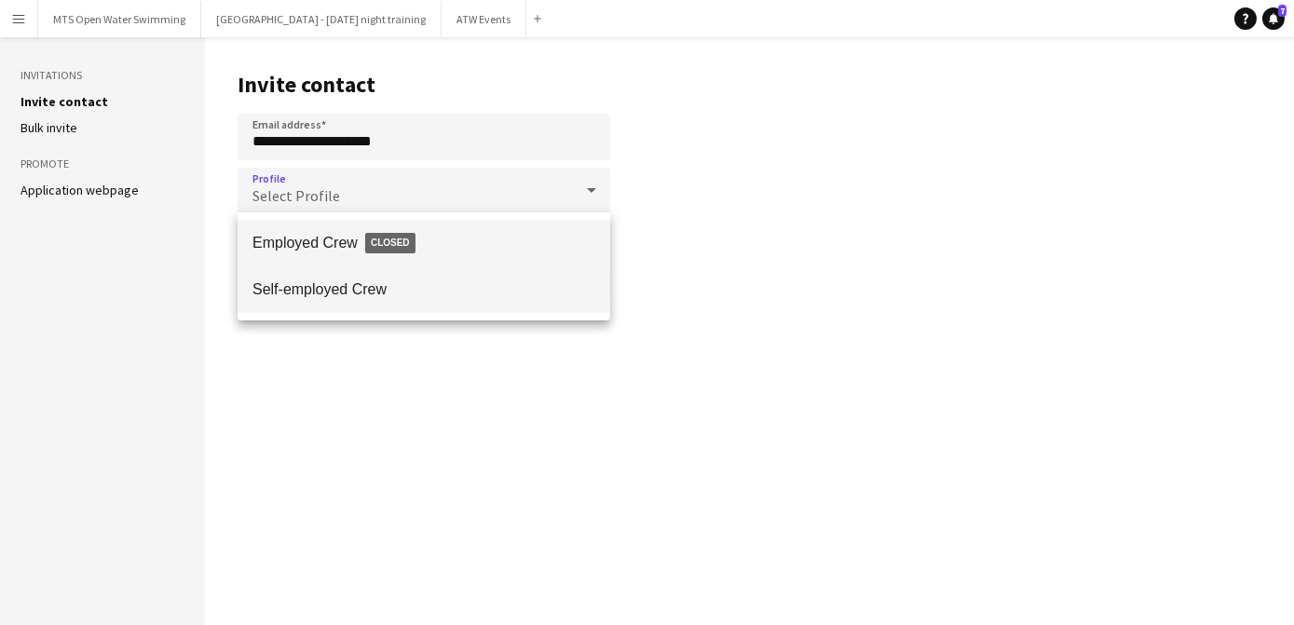
click at [294, 291] on span "Self-employed Crew" at bounding box center [424, 290] width 343 height 18
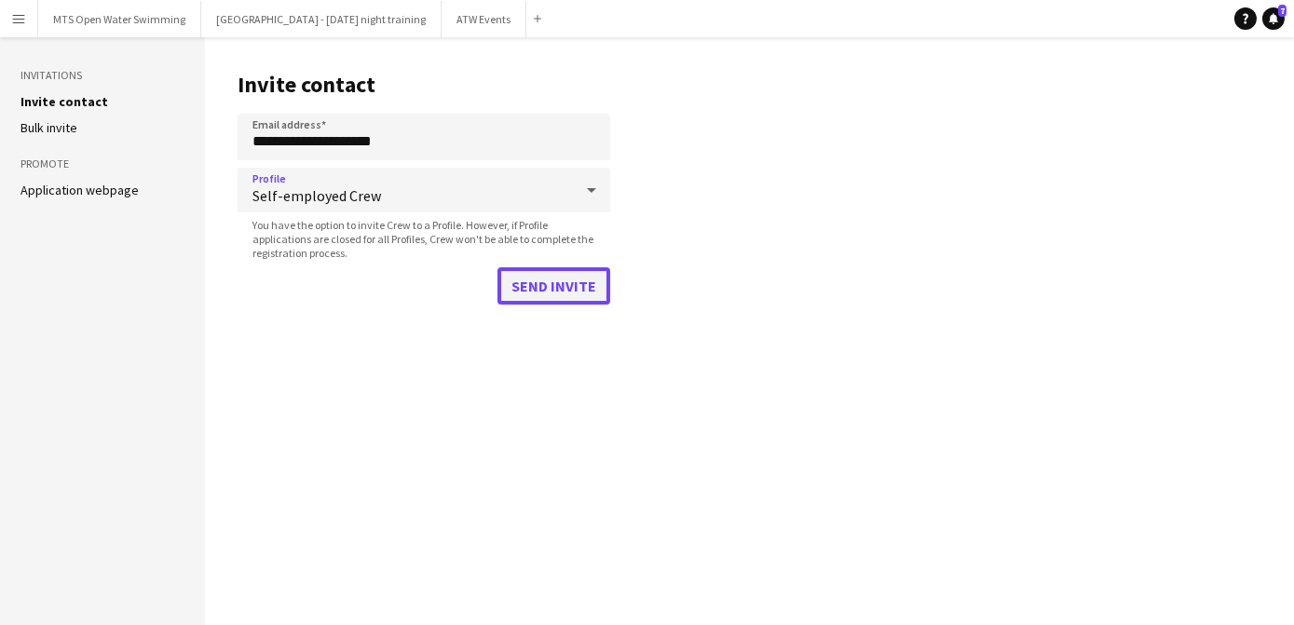
click at [574, 295] on button "Send invite" at bounding box center [554, 285] width 113 height 37
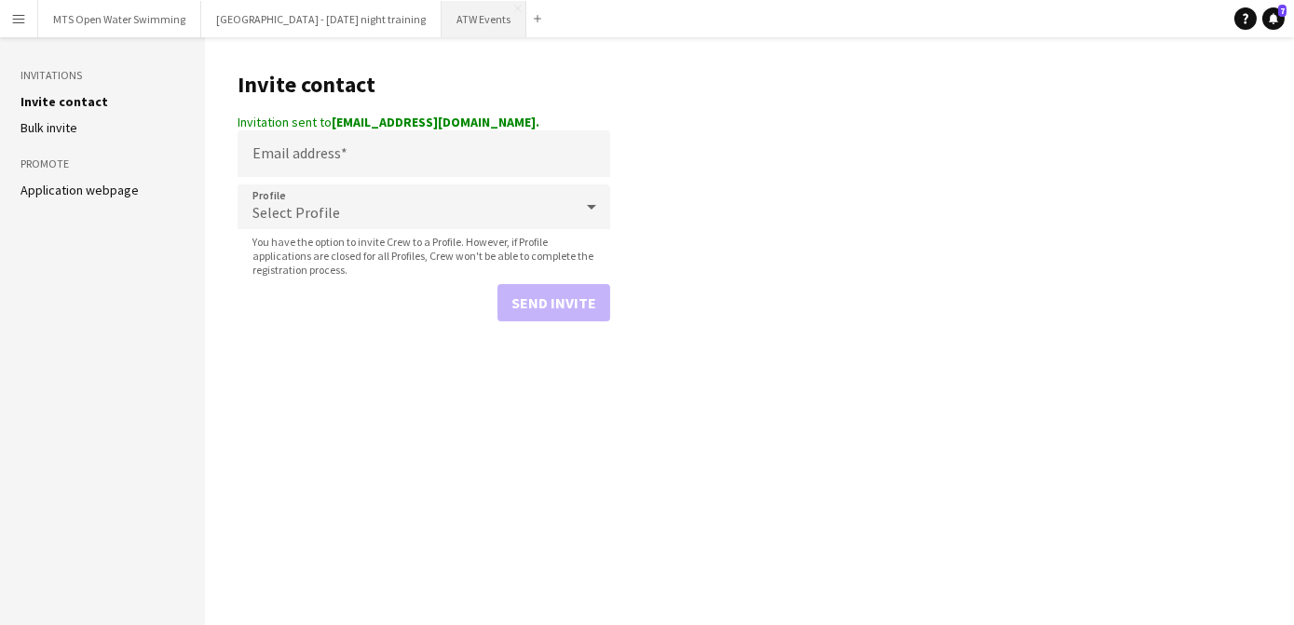
click at [459, 10] on button "ATW Events Close" at bounding box center [484, 19] width 85 height 36
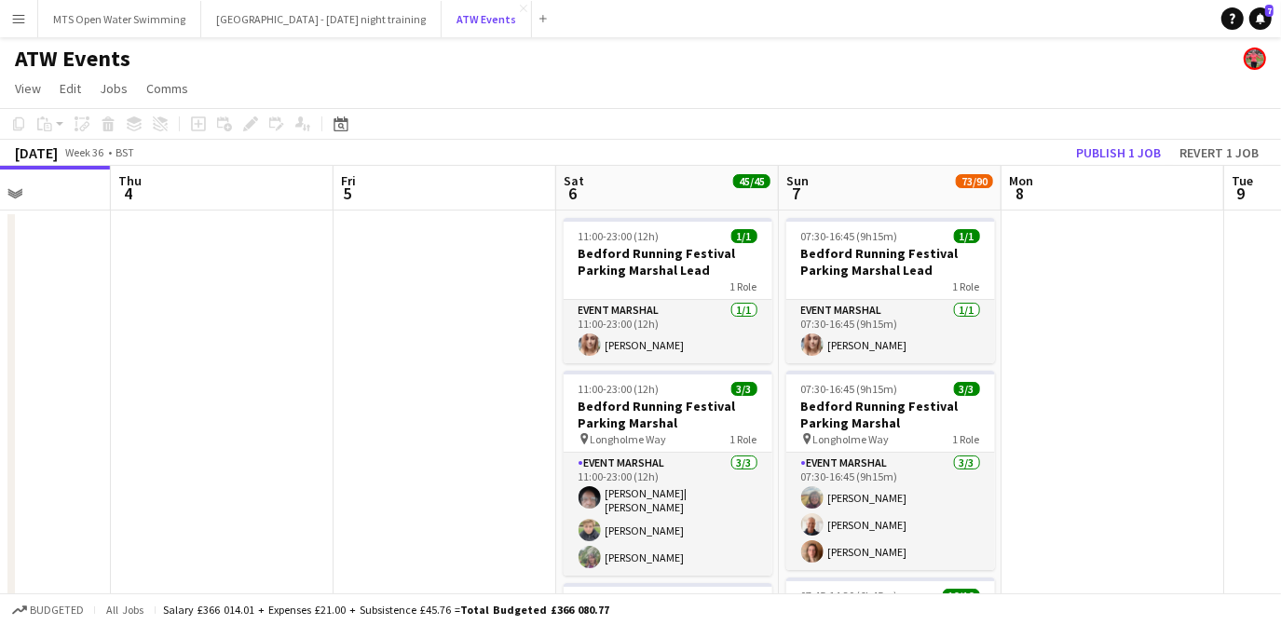
scroll to position [0, 784]
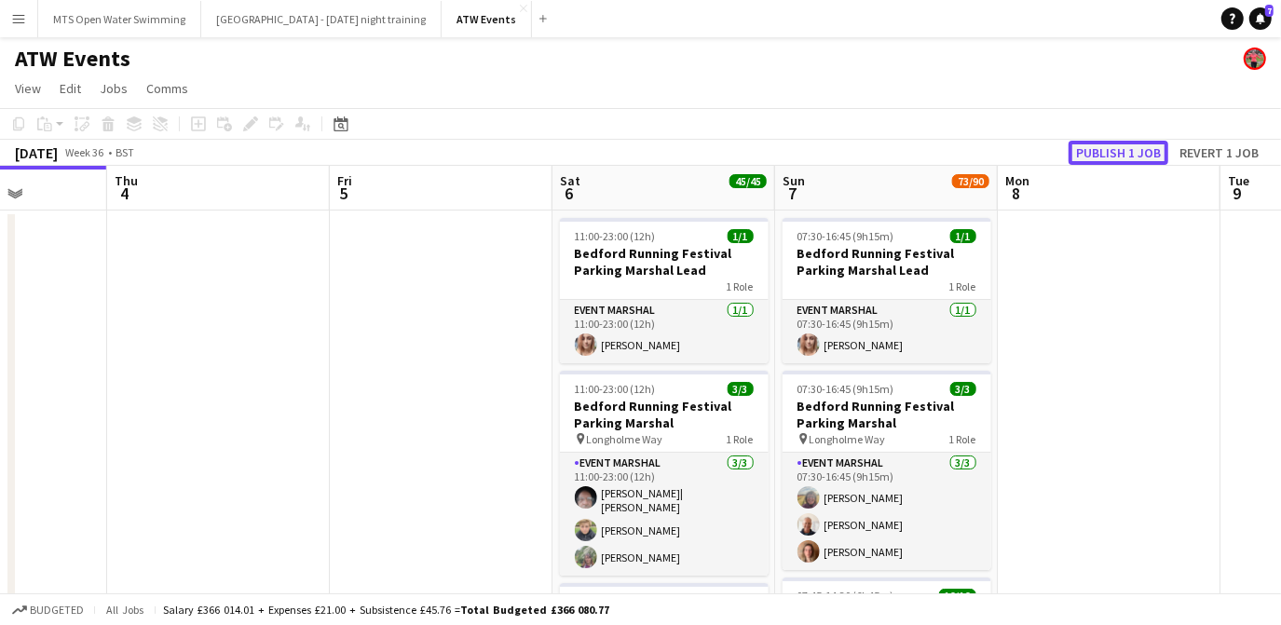
click at [1128, 159] on button "Publish 1 job" at bounding box center [1119, 153] width 100 height 24
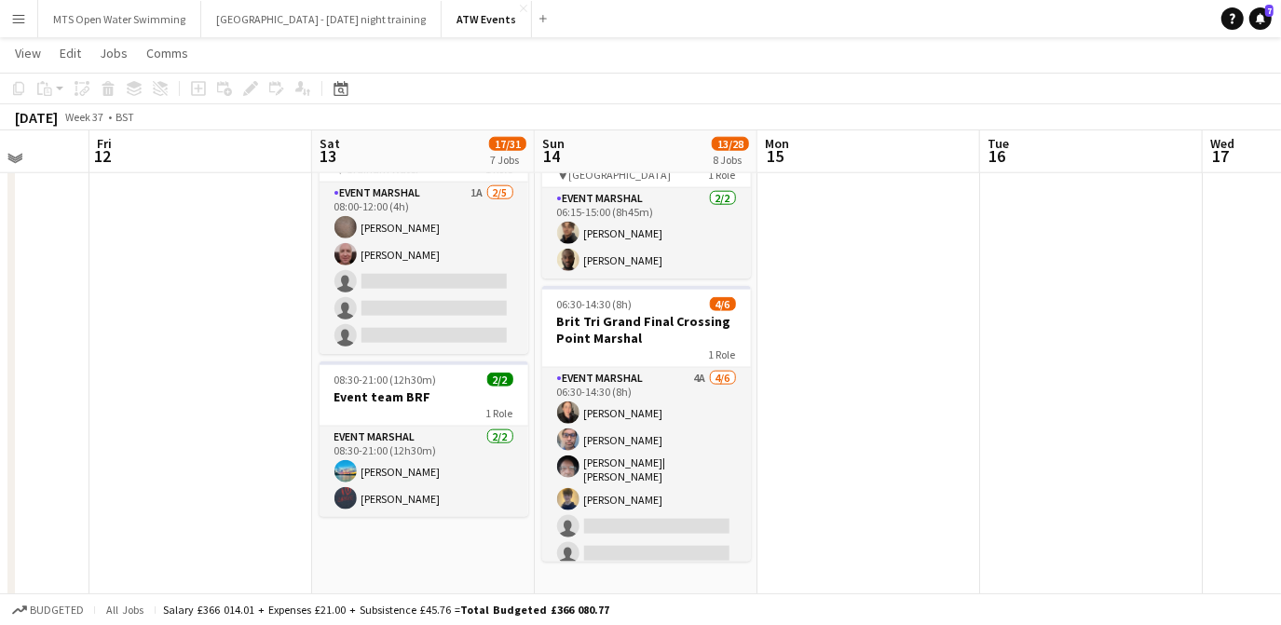
scroll to position [1327, 0]
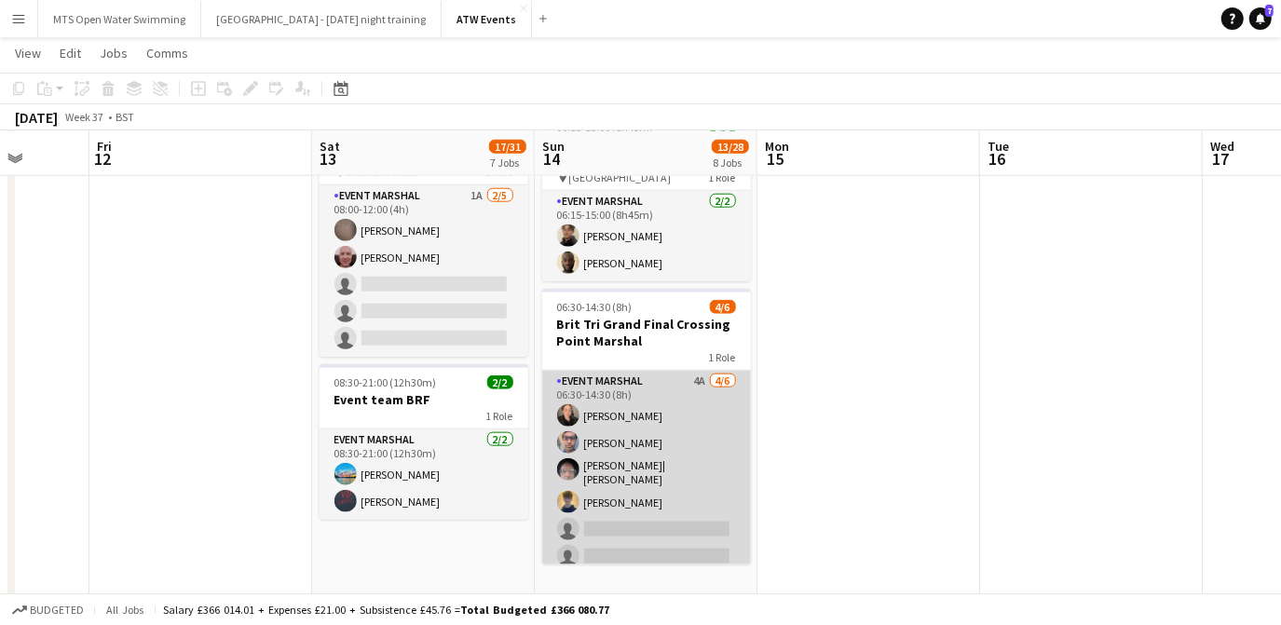
click at [684, 371] on app-card-role "Event Marshal 4A [DATE] 06:30-14:30 (8h) [PERSON_NAME] [PERSON_NAME] [PERSON_NA…" at bounding box center [646, 473] width 209 height 204
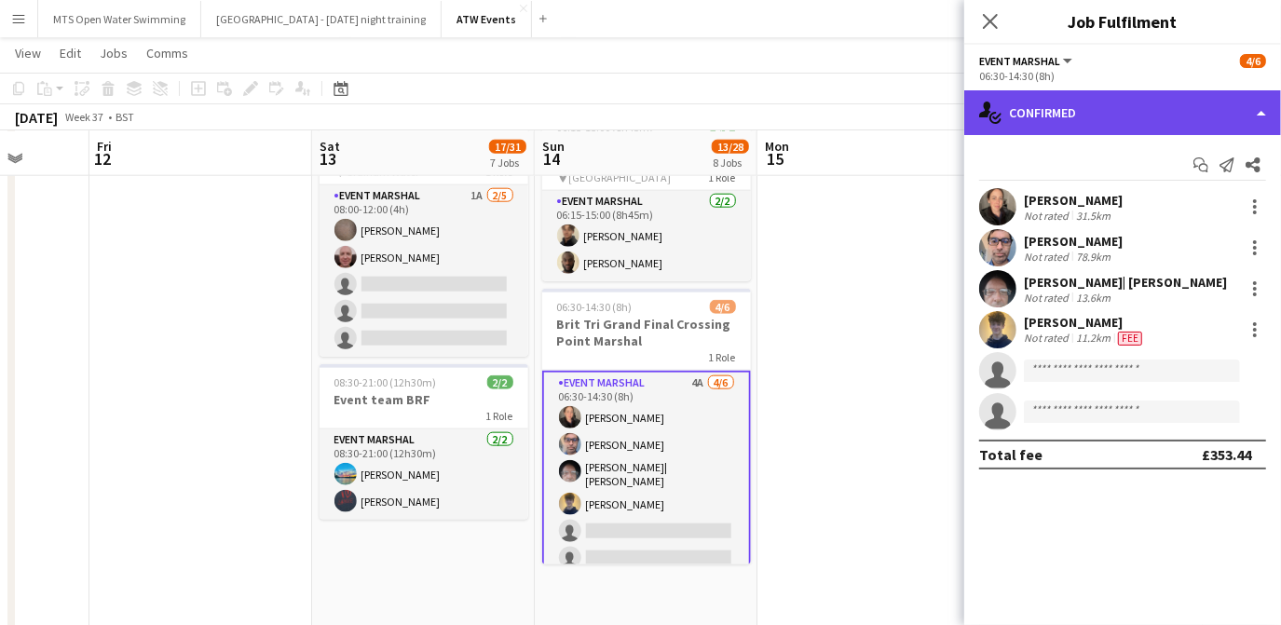
click at [1139, 108] on div "single-neutral-actions-check-2 Confirmed" at bounding box center [1123, 112] width 317 height 45
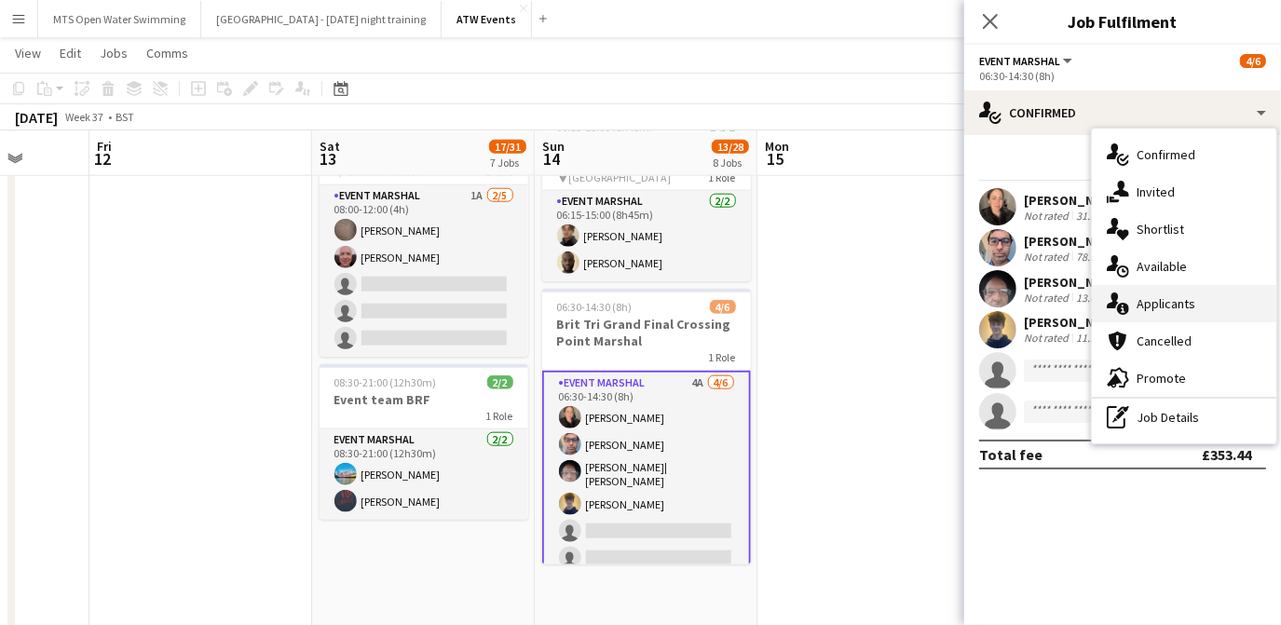
click at [1198, 304] on div "single-neutral-actions-information Applicants" at bounding box center [1184, 303] width 185 height 37
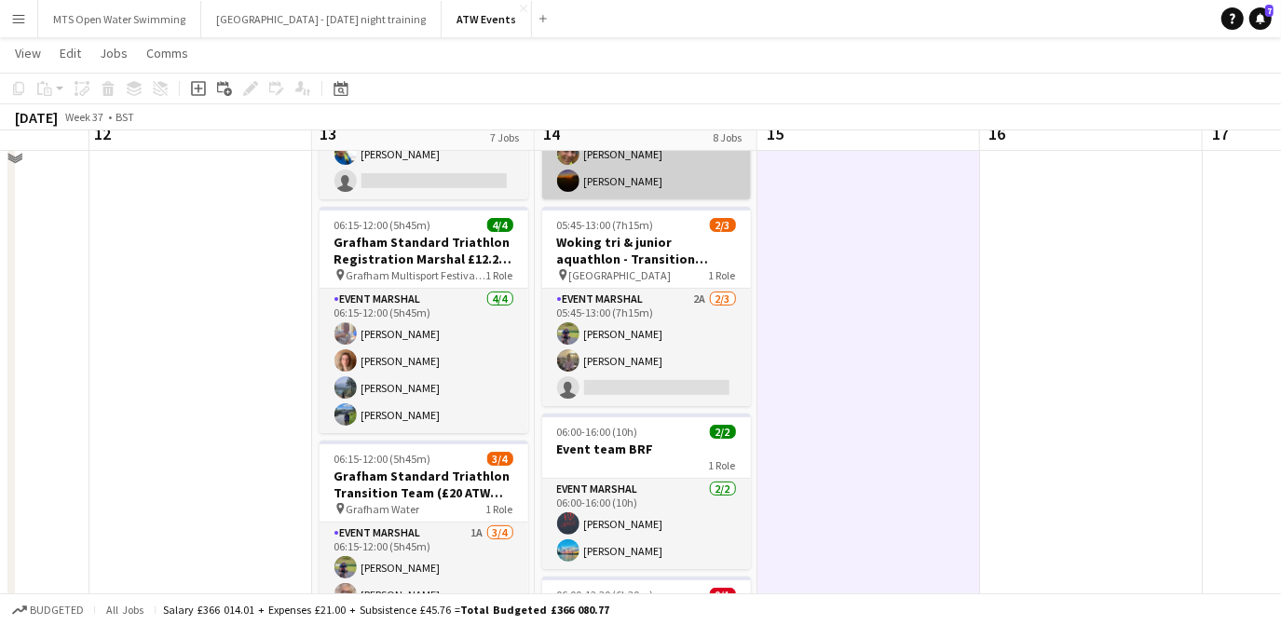
scroll to position [165, 0]
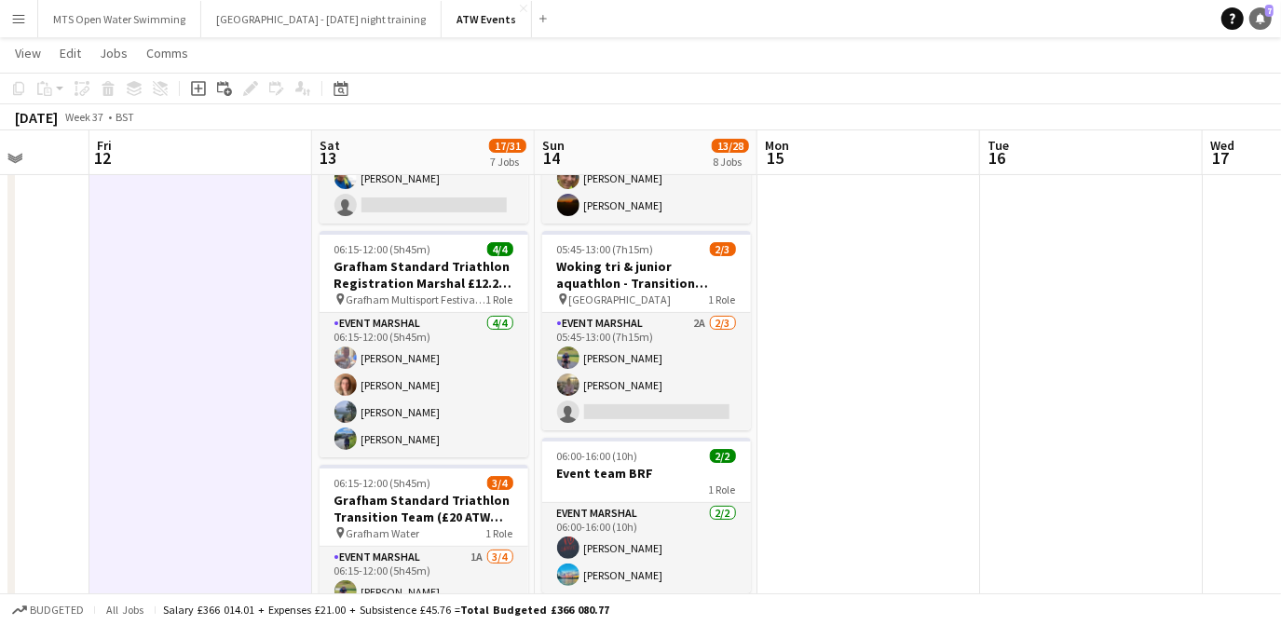
click at [1264, 20] on icon at bounding box center [1260, 17] width 9 height 9
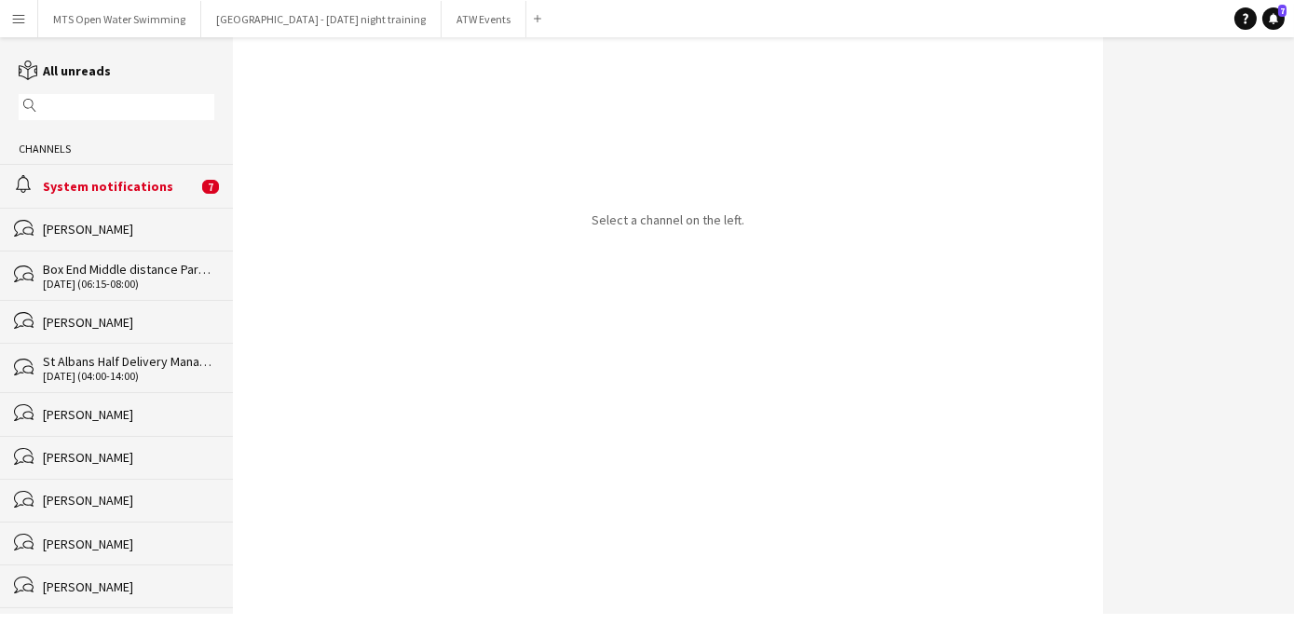
click at [9, 25] on button "Menu" at bounding box center [18, 18] width 37 height 37
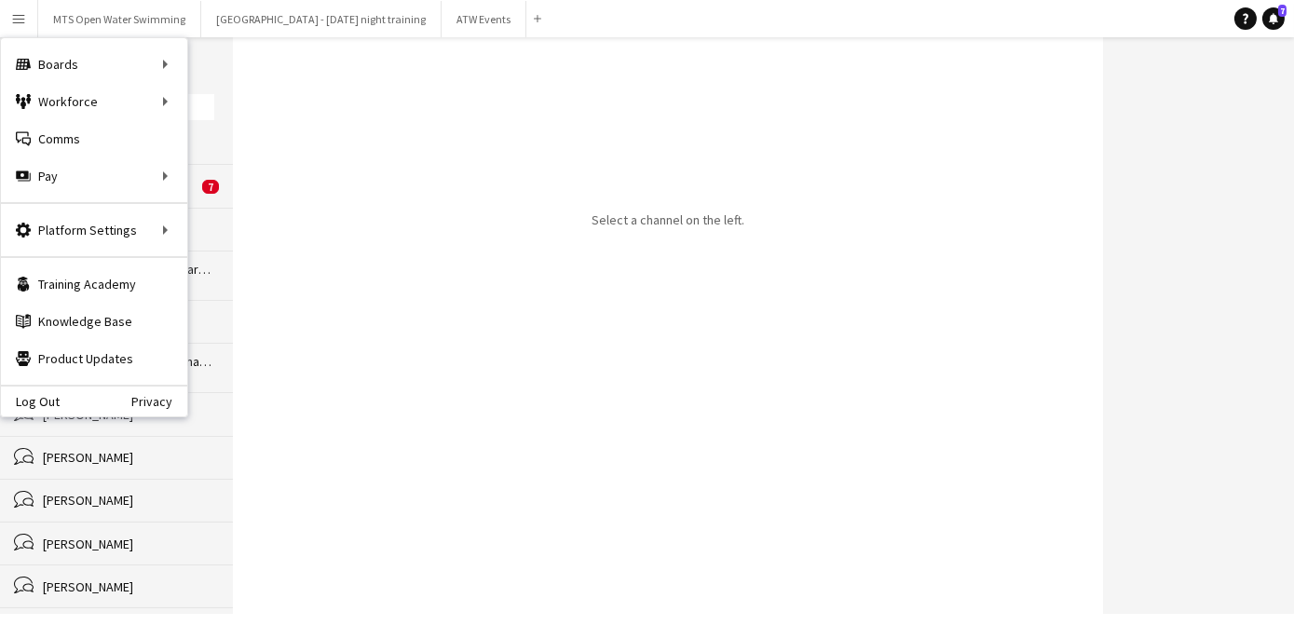
click at [357, 246] on div "Select a channel on the left." at bounding box center [668, 325] width 870 height 577
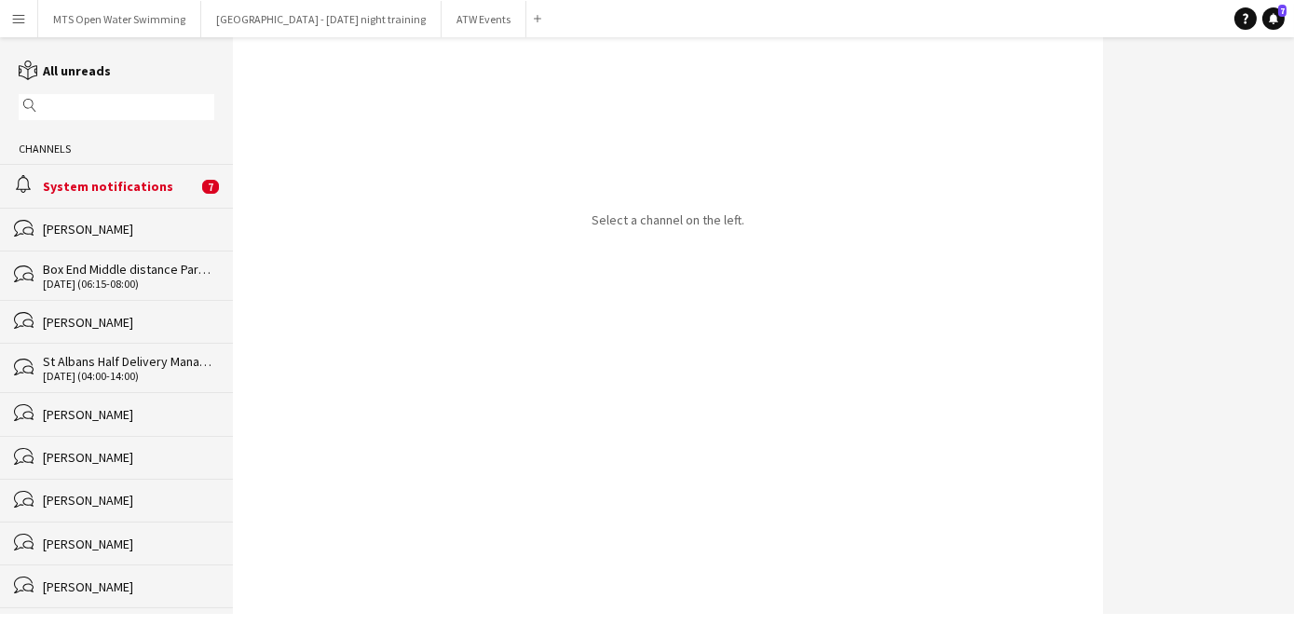
click at [20, 21] on app-icon "Menu" at bounding box center [18, 18] width 15 height 15
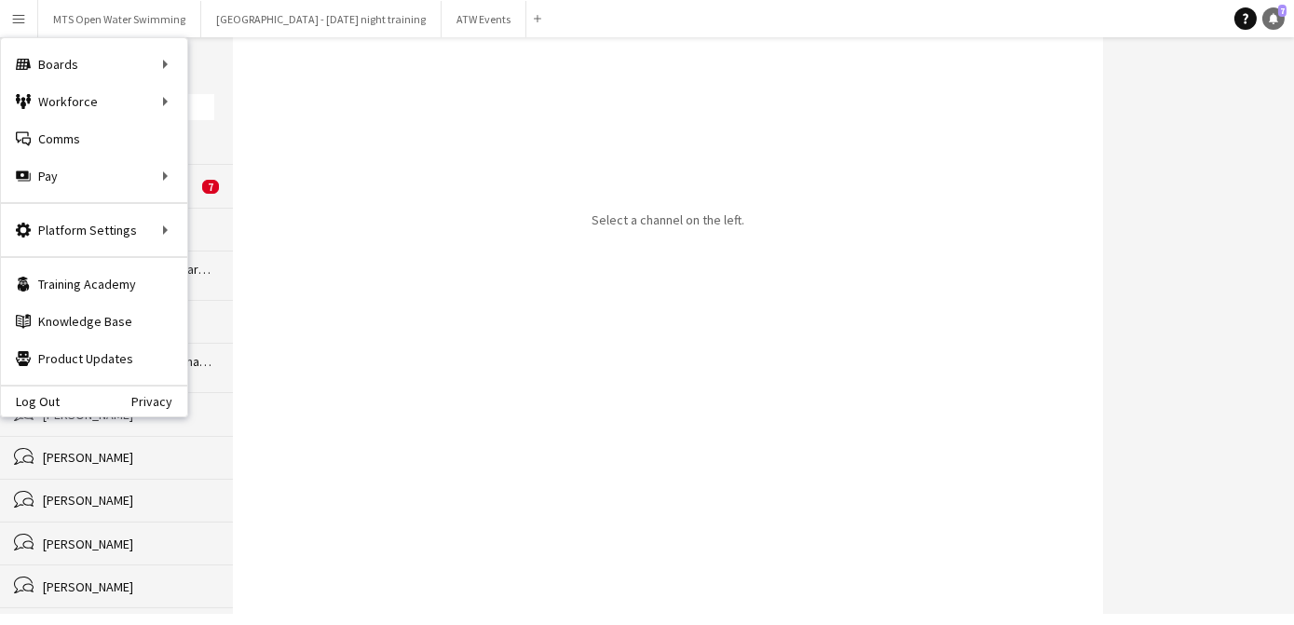
click at [1281, 16] on span "7" at bounding box center [1283, 11] width 8 height 12
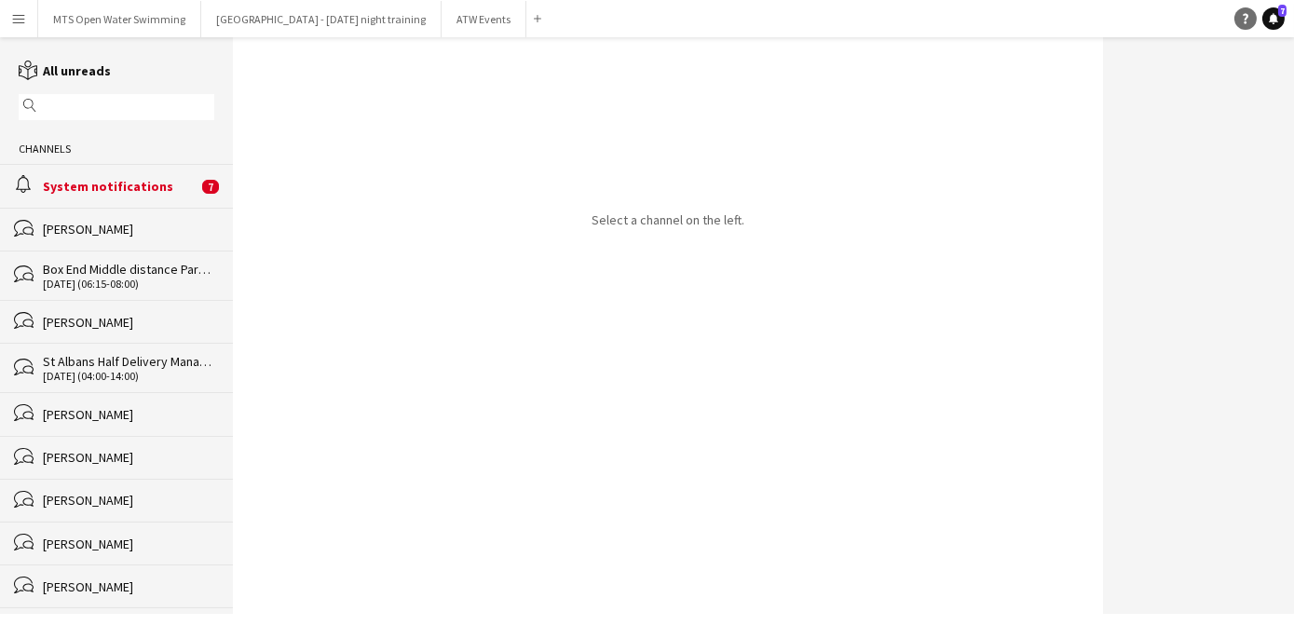
click at [1245, 24] on link "Help" at bounding box center [1246, 18] width 22 height 22
click at [457, 185] on div "Select a channel on the left." at bounding box center [668, 325] width 870 height 577
click at [14, 23] on app-icon "Menu" at bounding box center [18, 18] width 15 height 15
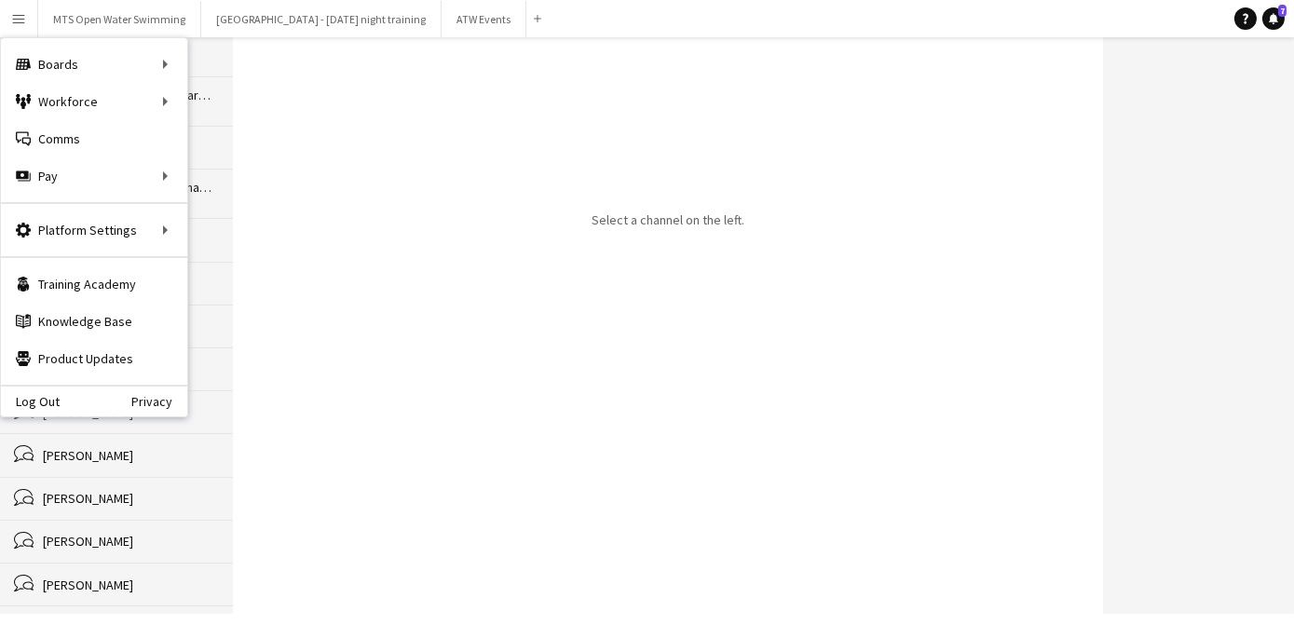
scroll to position [208, 0]
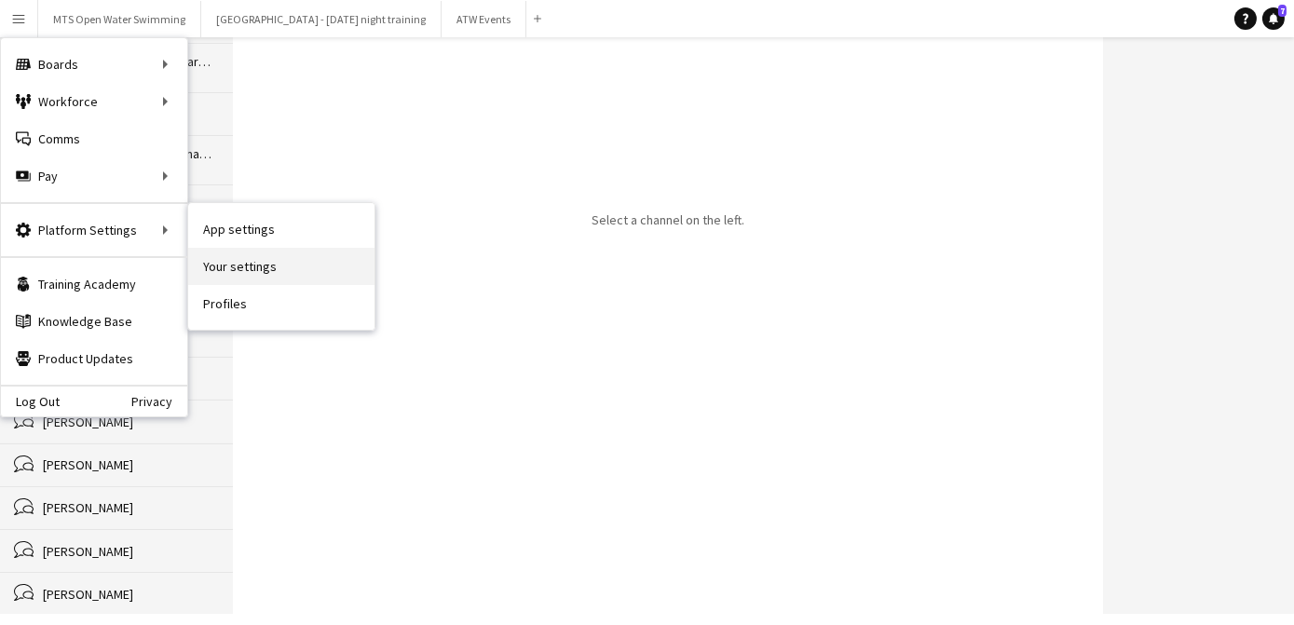
click at [211, 273] on link "Your settings" at bounding box center [281, 266] width 186 height 37
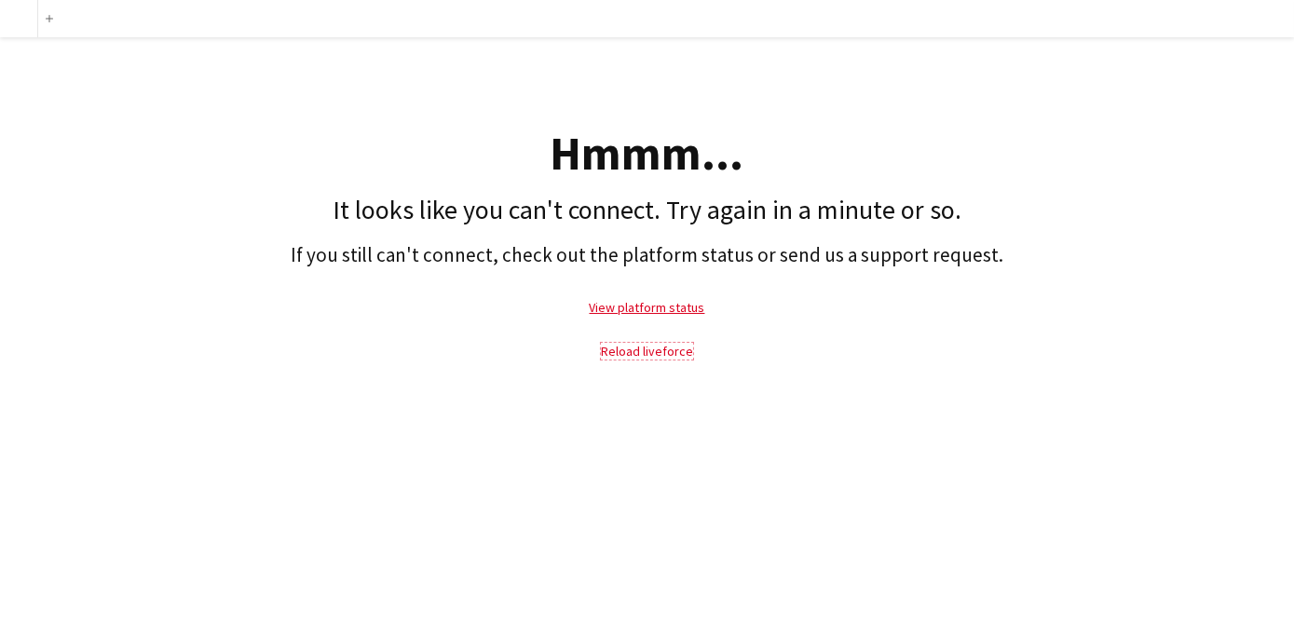
click at [634, 357] on link "Reload liveforce" at bounding box center [647, 351] width 92 height 17
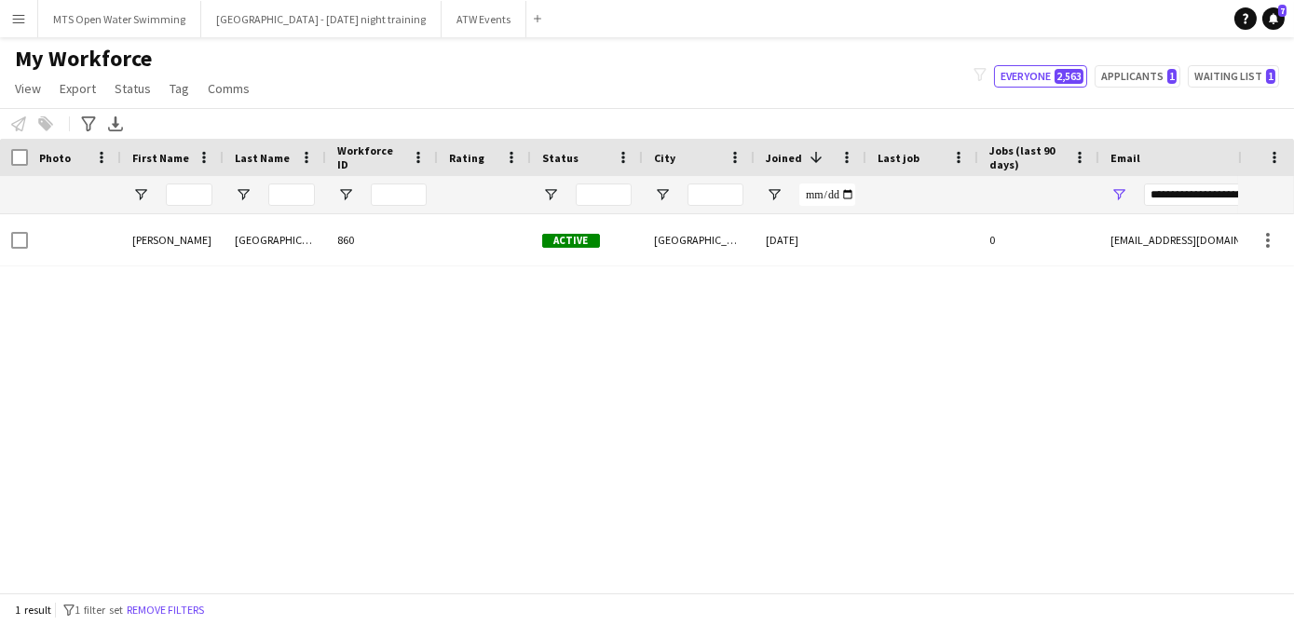
click at [16, 7] on button "Menu" at bounding box center [18, 18] width 37 height 37
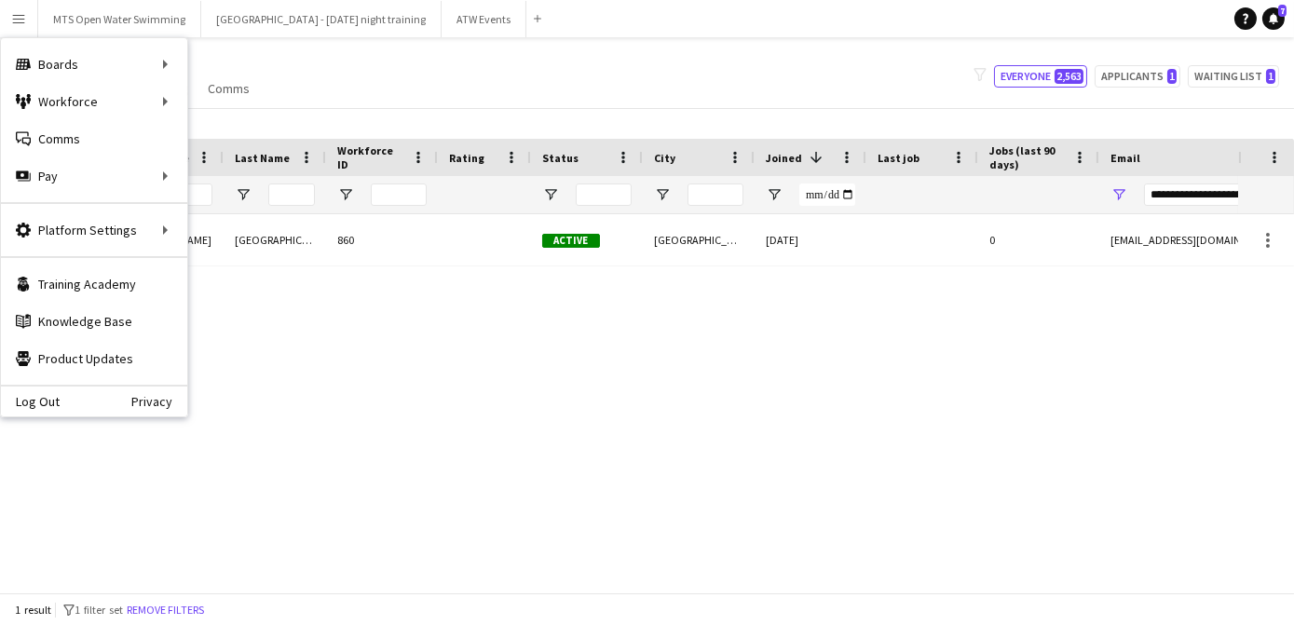
click at [308, 334] on div "Claire Ruppersburg 860 Active Bedford 17-06-2022 0 claireruppersburg@gmail.com" at bounding box center [619, 396] width 1239 height 365
